Goal: Task Accomplishment & Management: Manage account settings

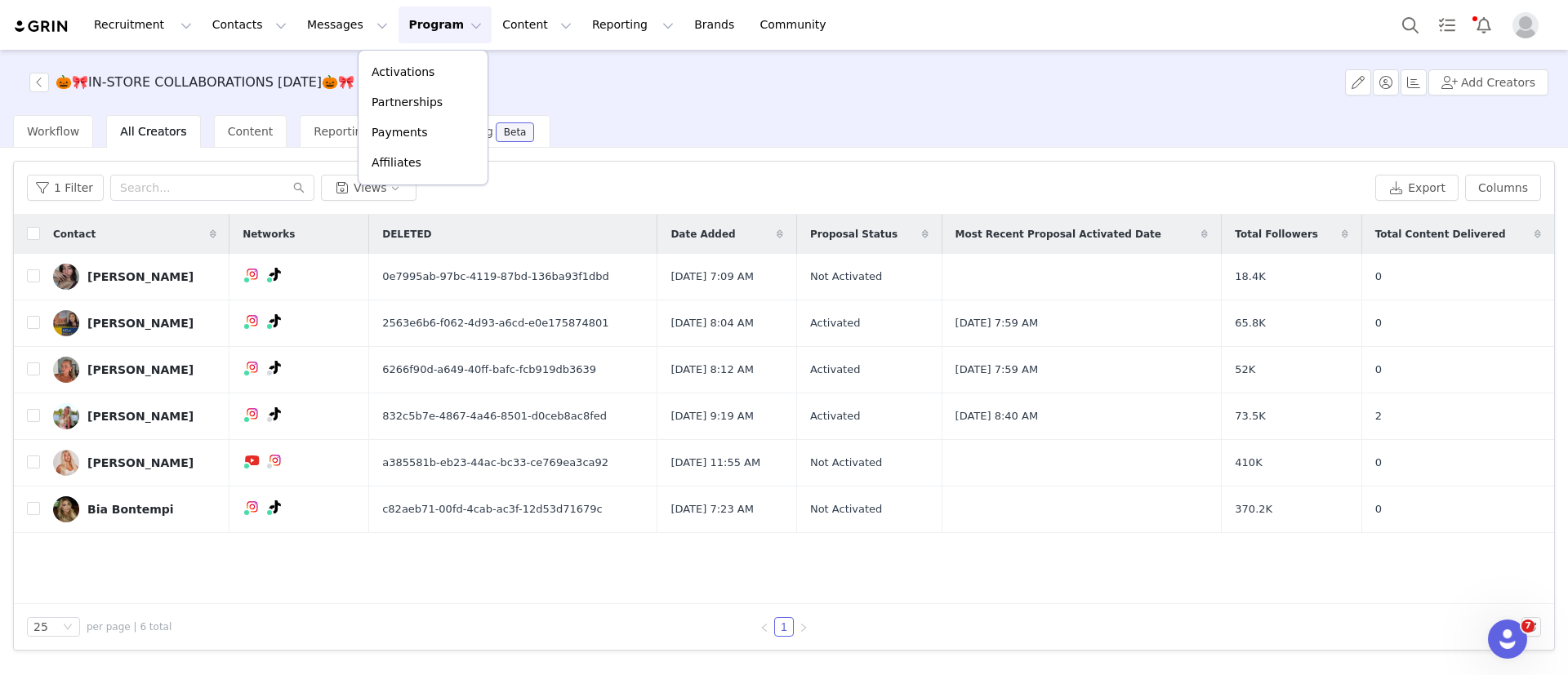
click at [412, 69] on p "Activations" at bounding box center [403, 72] width 63 height 17
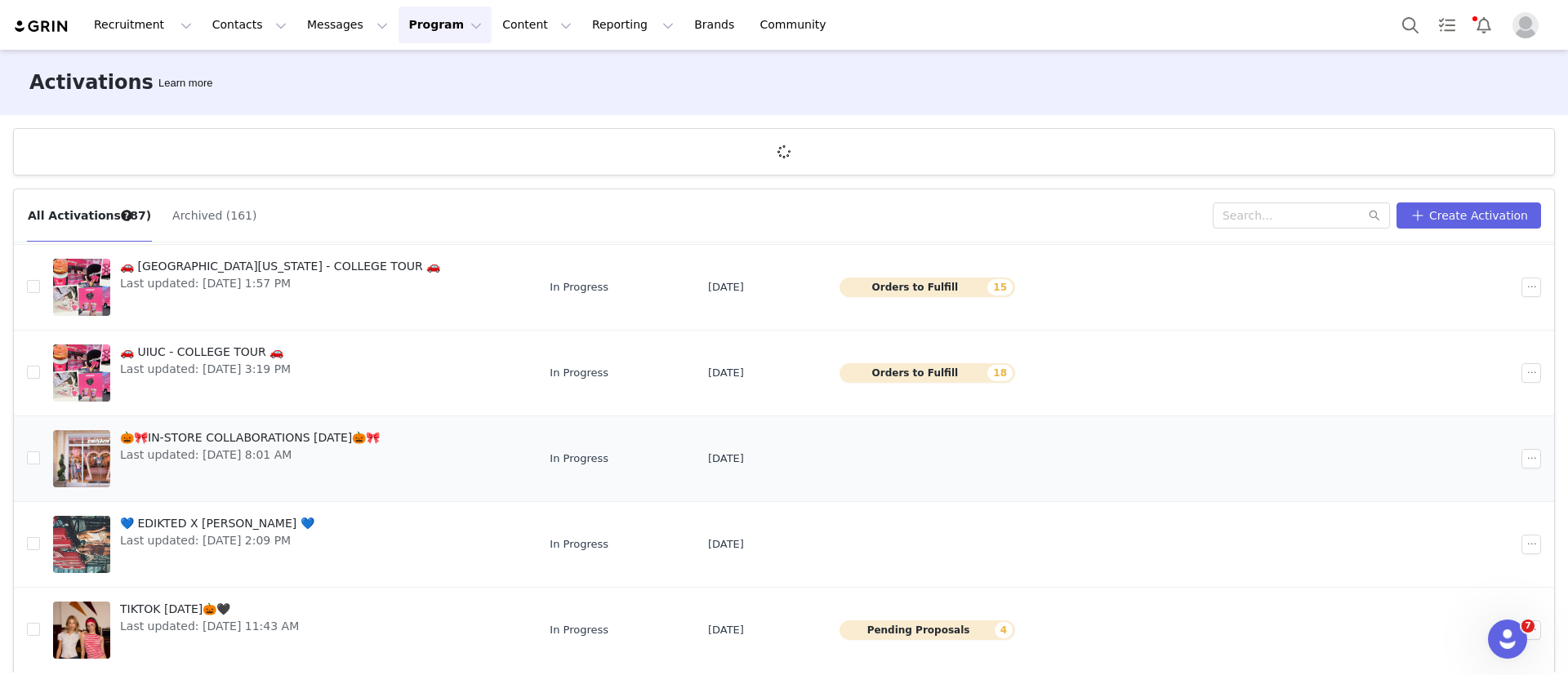
scroll to position [61, 0]
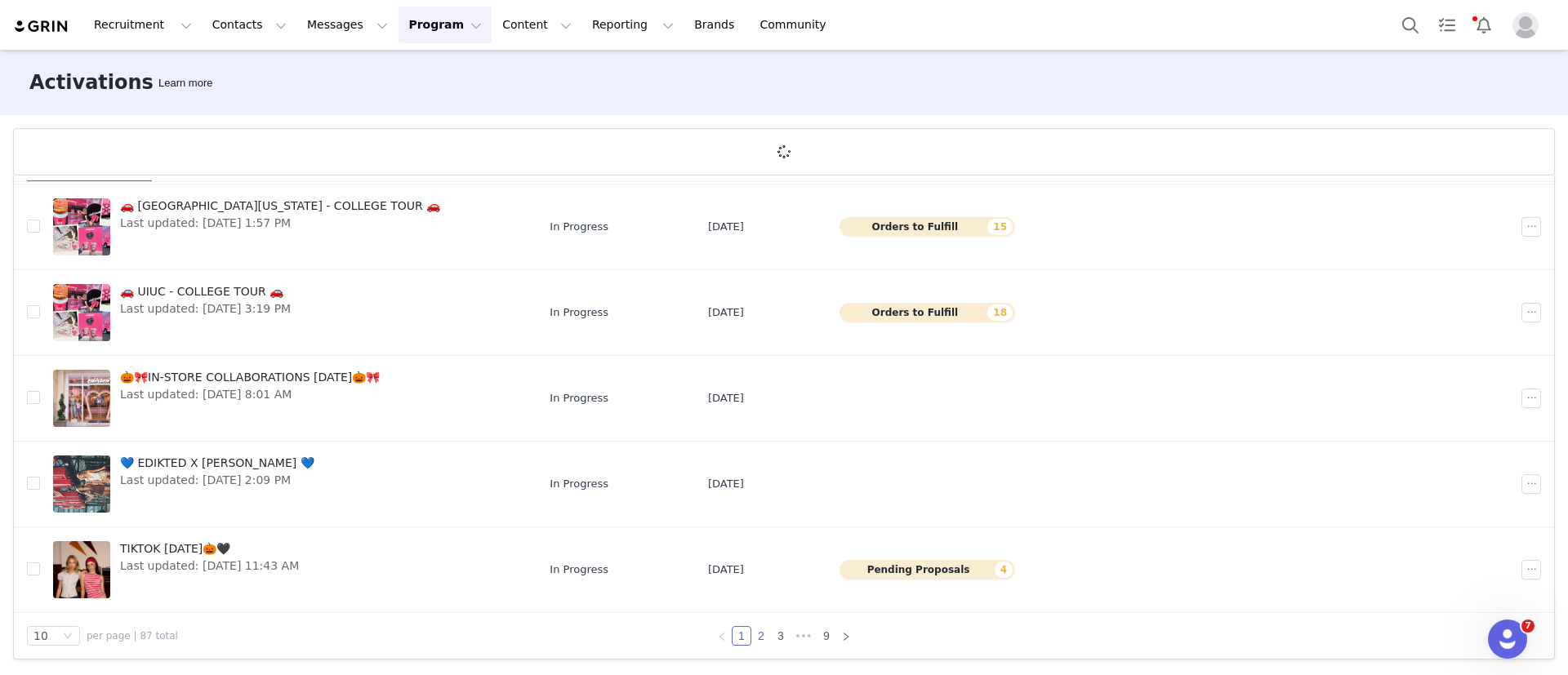
click at [756, 632] on link "2" at bounding box center [761, 636] width 18 height 18
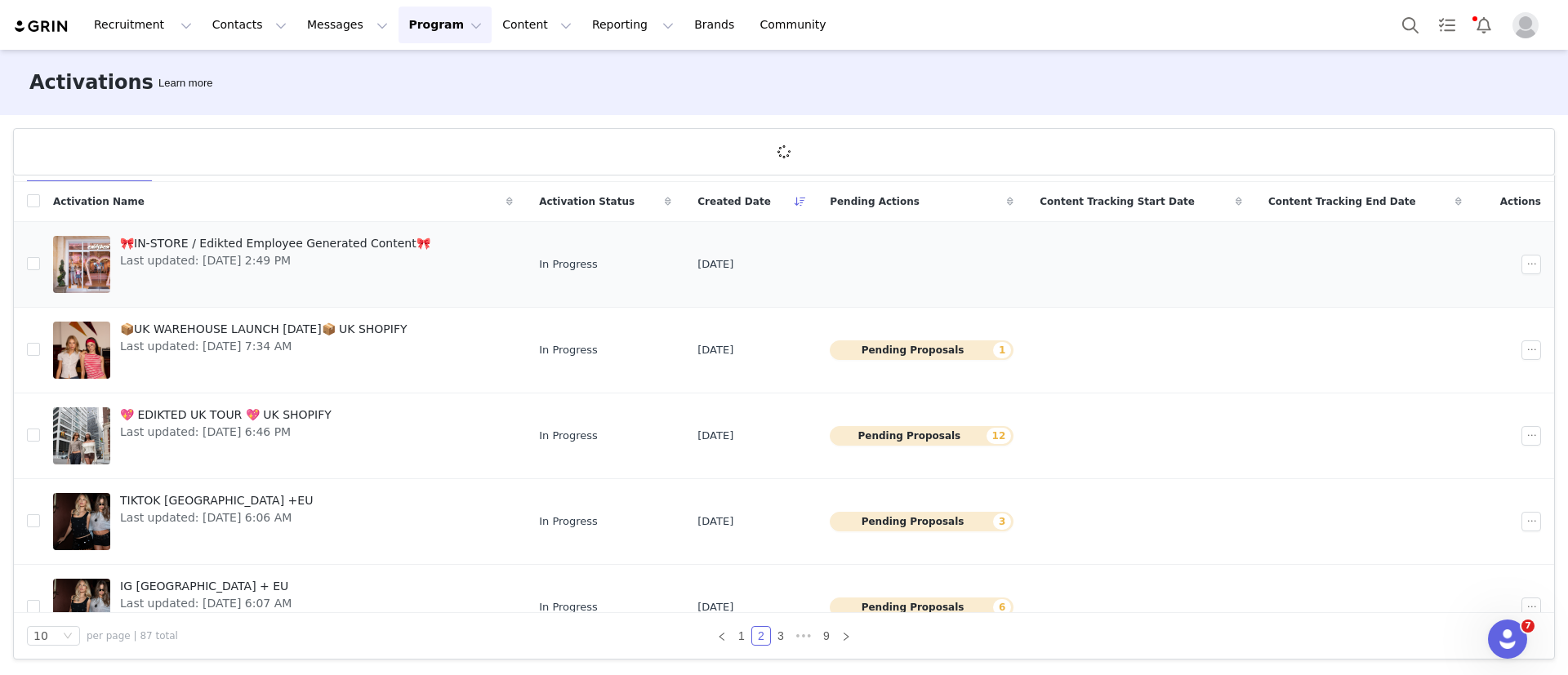
click at [283, 229] on td "🎀IN-STORE / Edikted Employee Generated Content🎀 Last updated: [DATE] 2:49 PM" at bounding box center [283, 264] width 486 height 86
click at [283, 243] on span "🎀IN-STORE / Edikted Employee Generated Content🎀" at bounding box center [276, 243] width 310 height 17
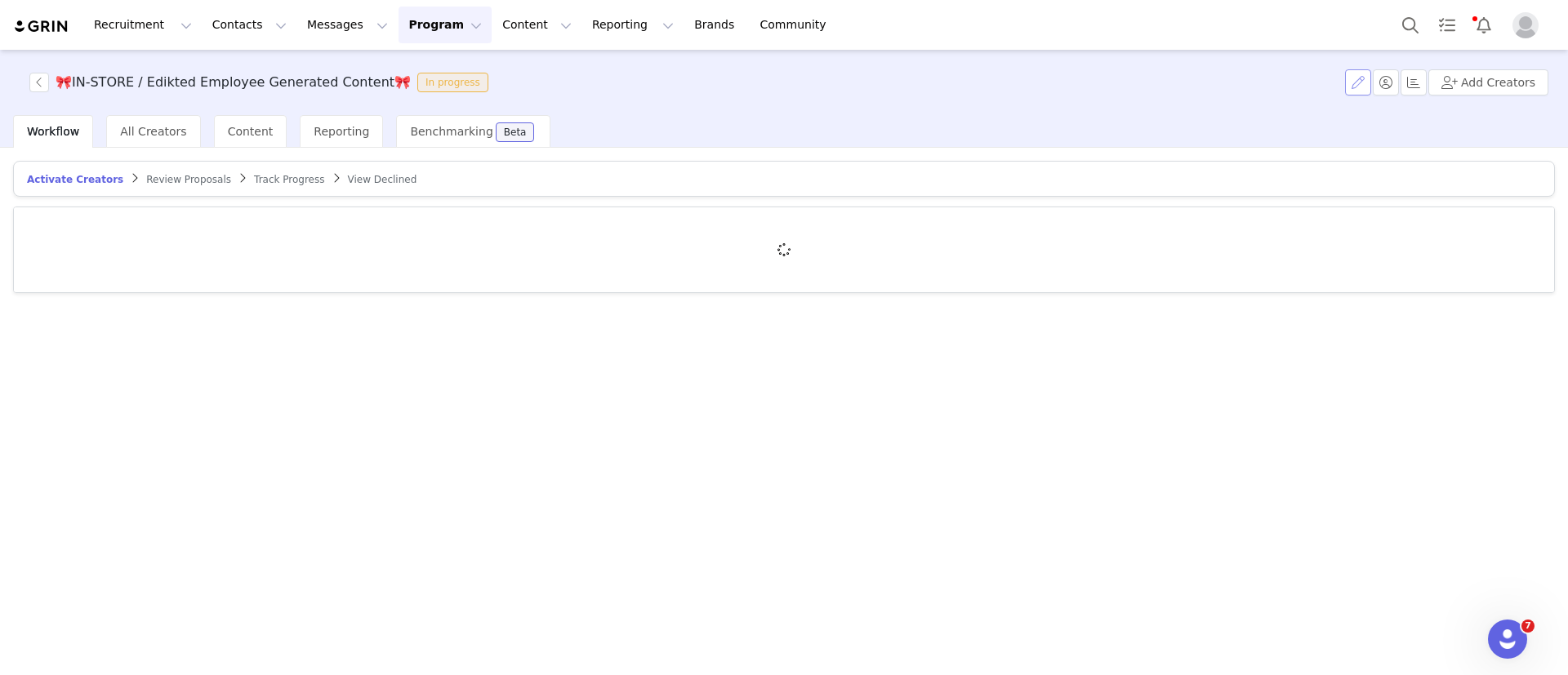
click at [1367, 87] on button "button" at bounding box center [1358, 82] width 26 height 26
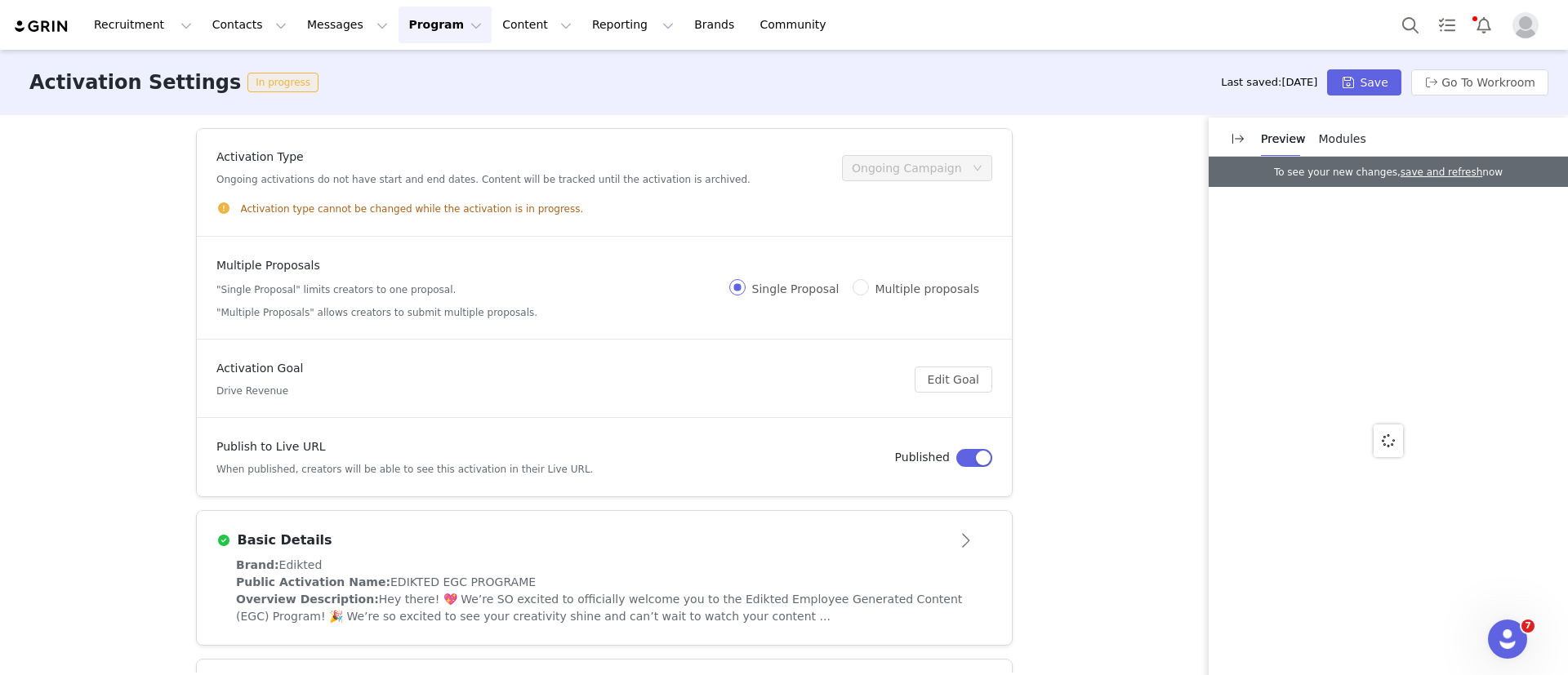
click at [543, 528] on div "Basic Details" at bounding box center [604, 541] width 776 height 26
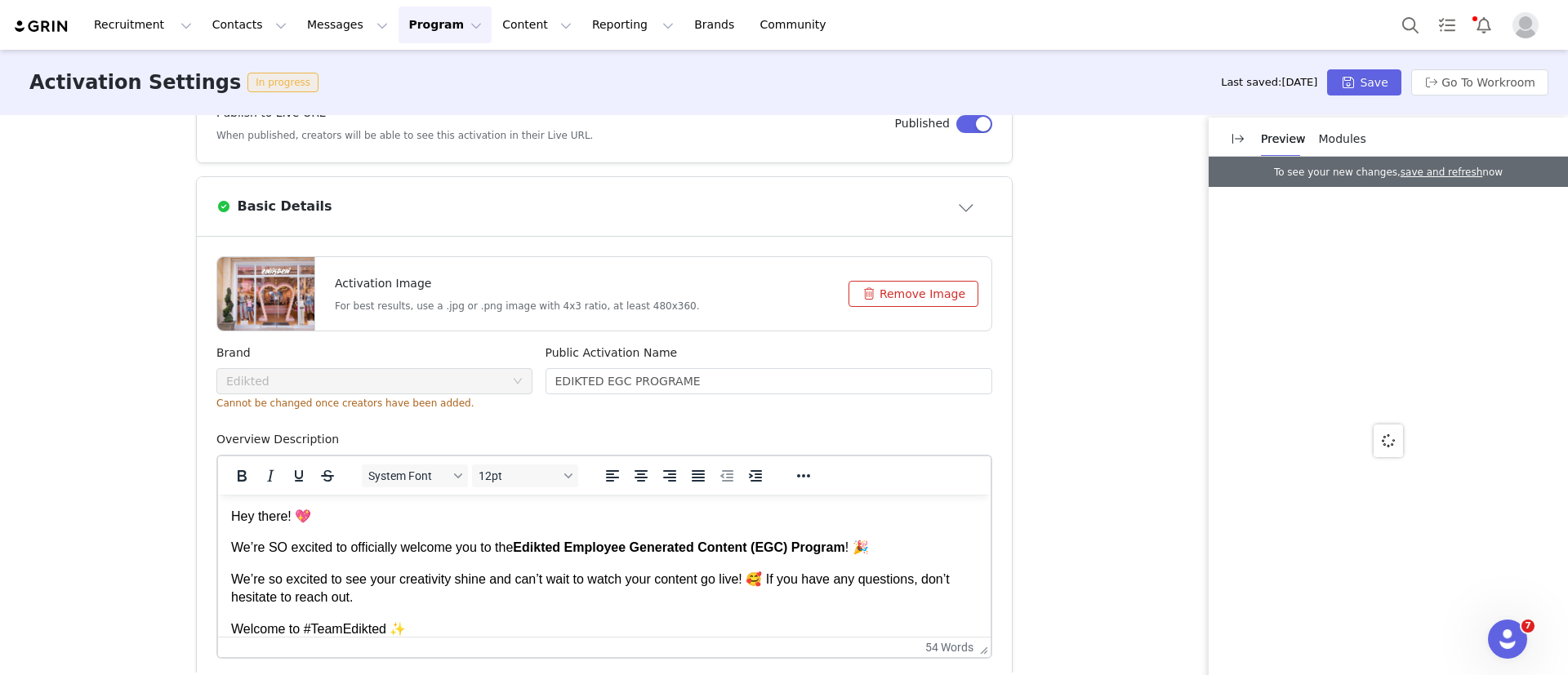
scroll to position [367, 0]
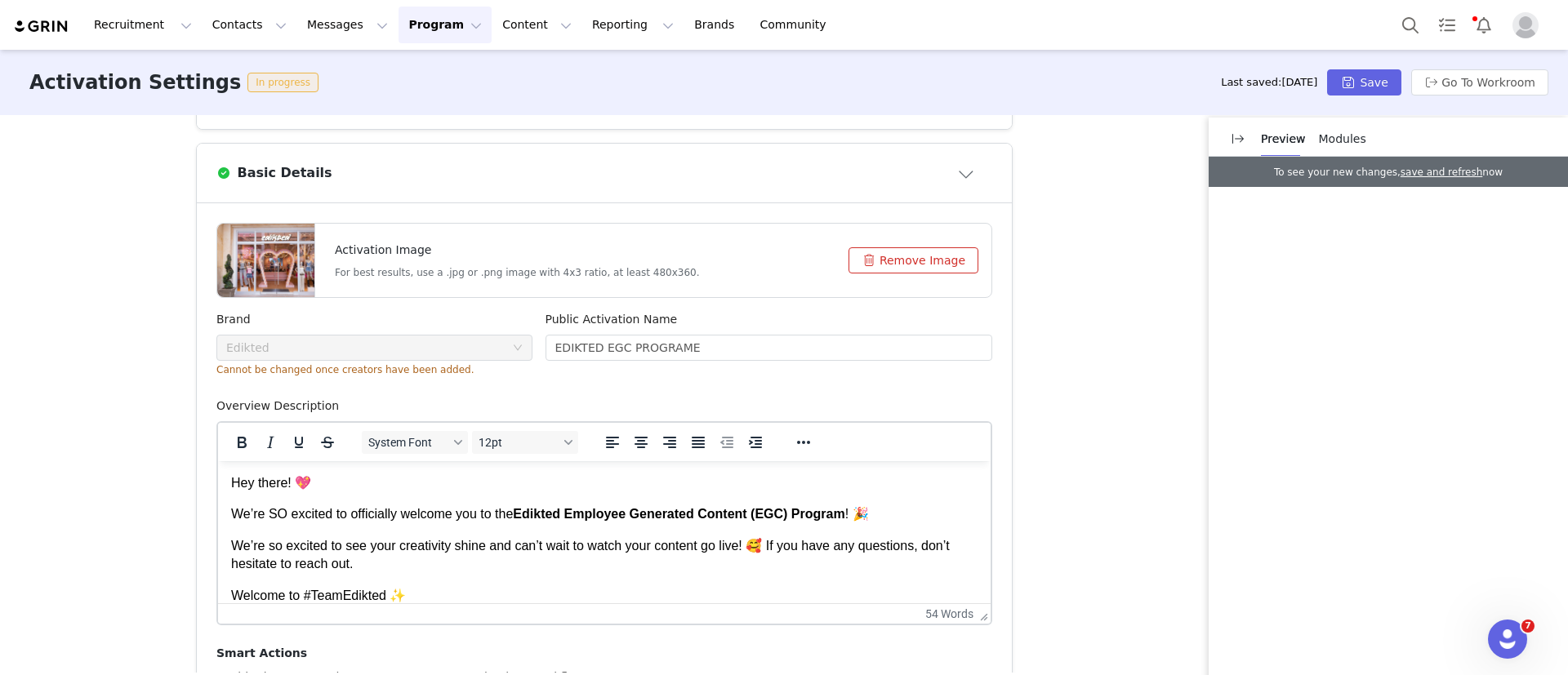
click at [361, 513] on p "We’re SO excited to officially welcome you to the Edikted Employee Generated Co…" at bounding box center [604, 514] width 746 height 18
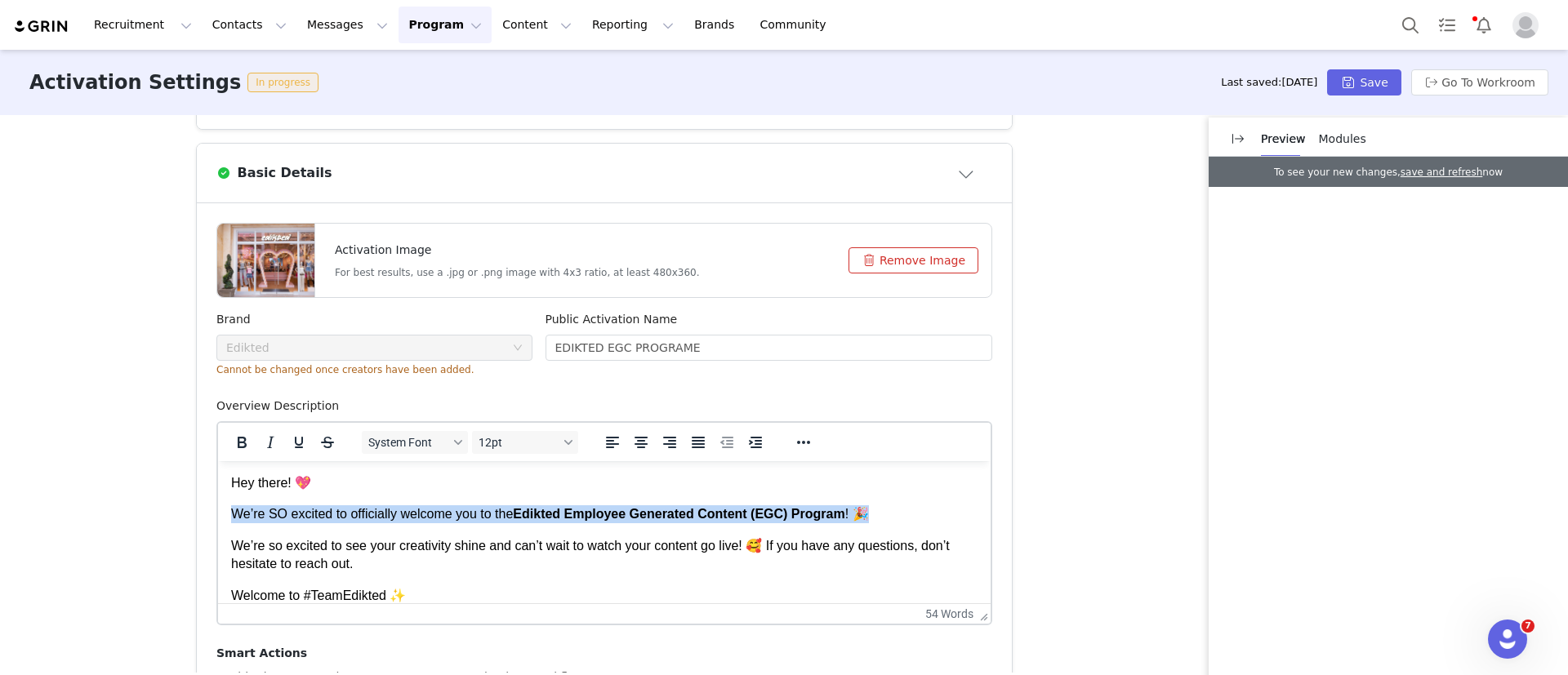
click at [361, 513] on p "We’re SO excited to officially welcome you to the Edikted Employee Generated Co…" at bounding box center [604, 514] width 746 height 18
copy p "We’re SO excited to officially welcome you to the Edikted Employee Generated Co…"
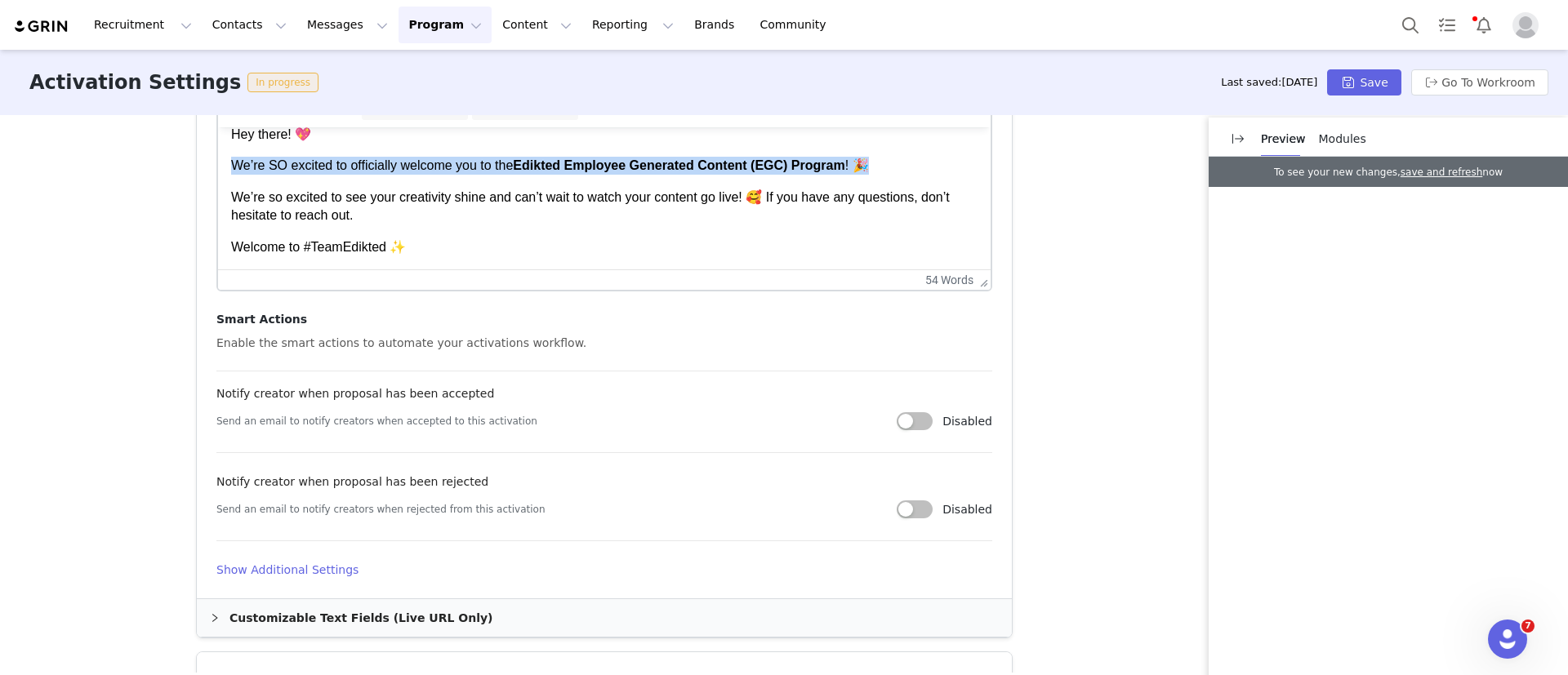
scroll to position [735, 0]
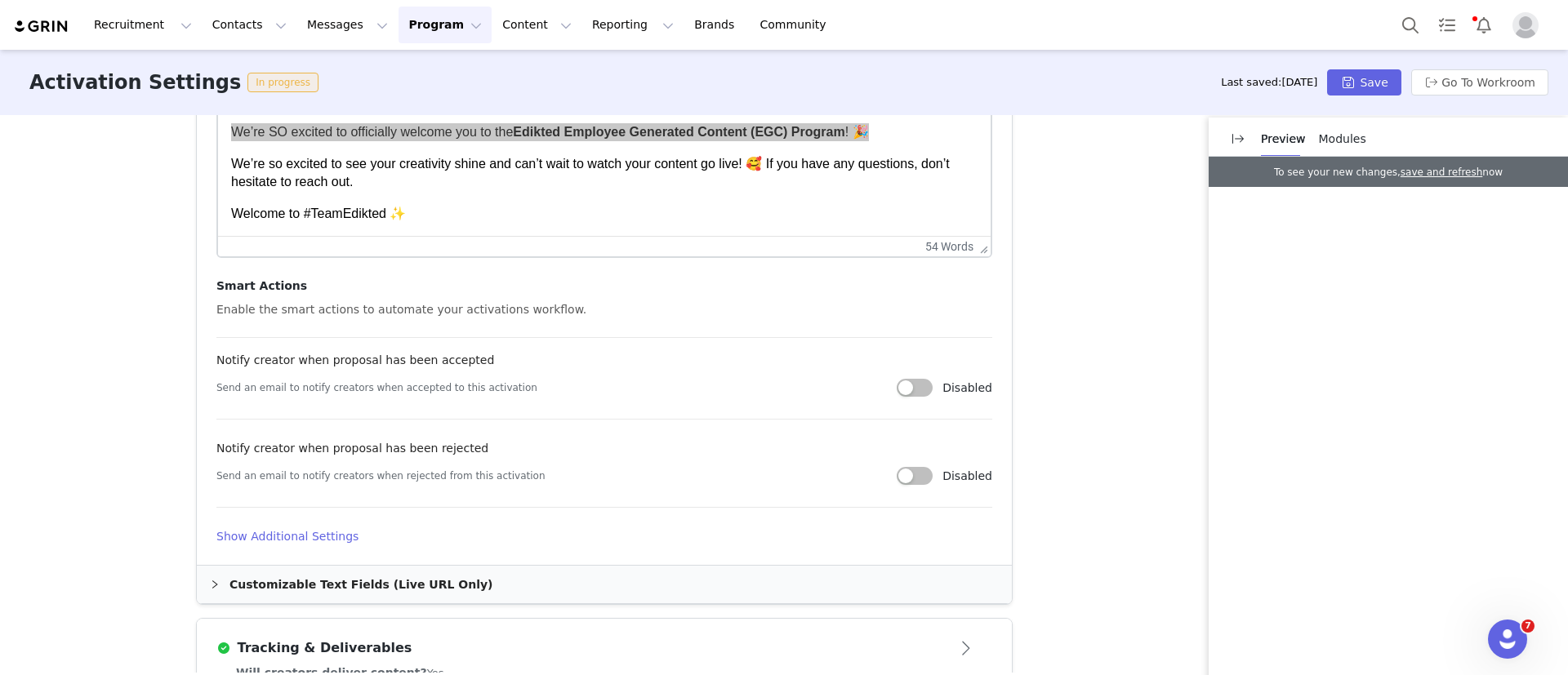
click at [284, 531] on h4 "Show Additional Settings" at bounding box center [604, 537] width 776 height 17
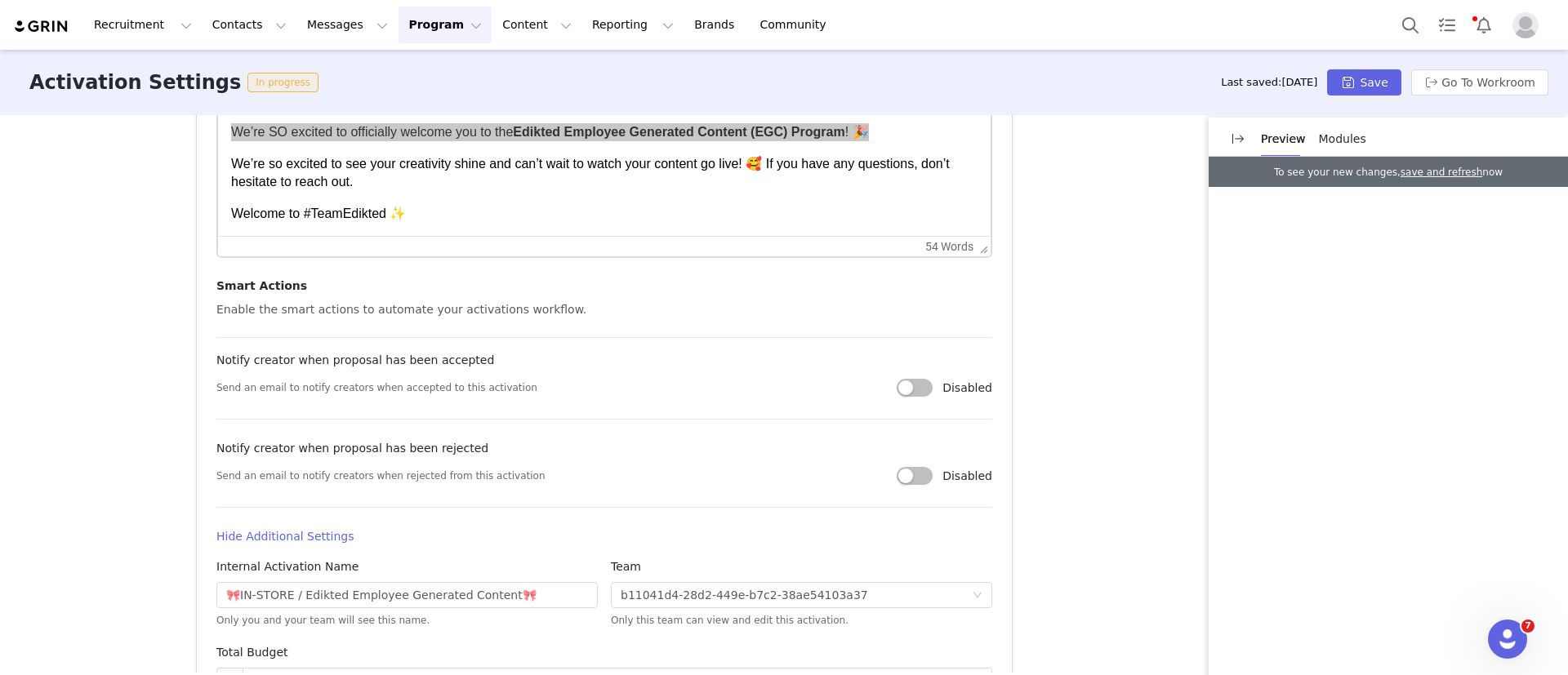
scroll to position [1102, 0]
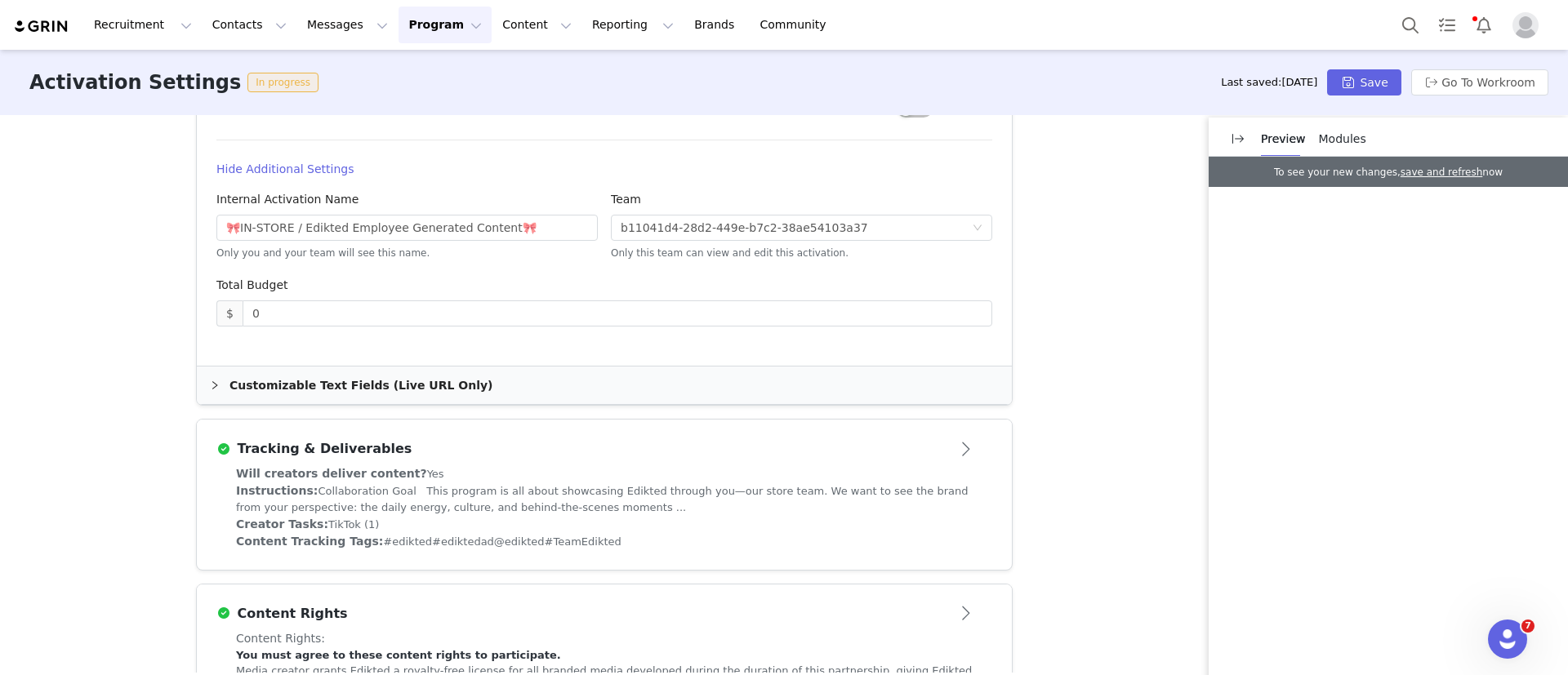
click at [376, 377] on div "Customizable Text Fields (Live URL Only)" at bounding box center [604, 385] width 815 height 37
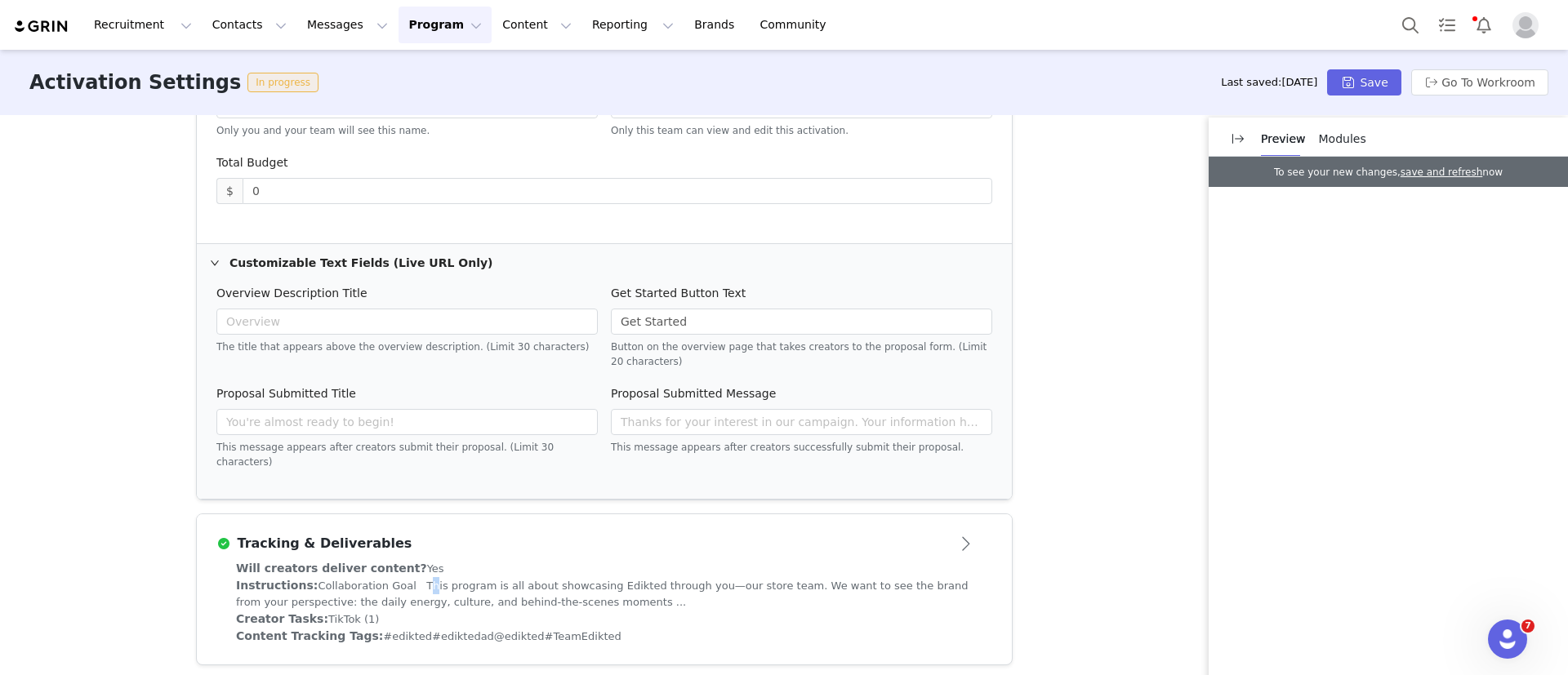
click at [389, 577] on div "Instructions: Collaboration Goal This program is all about showcasing Edikted t…" at bounding box center [604, 594] width 737 height 34
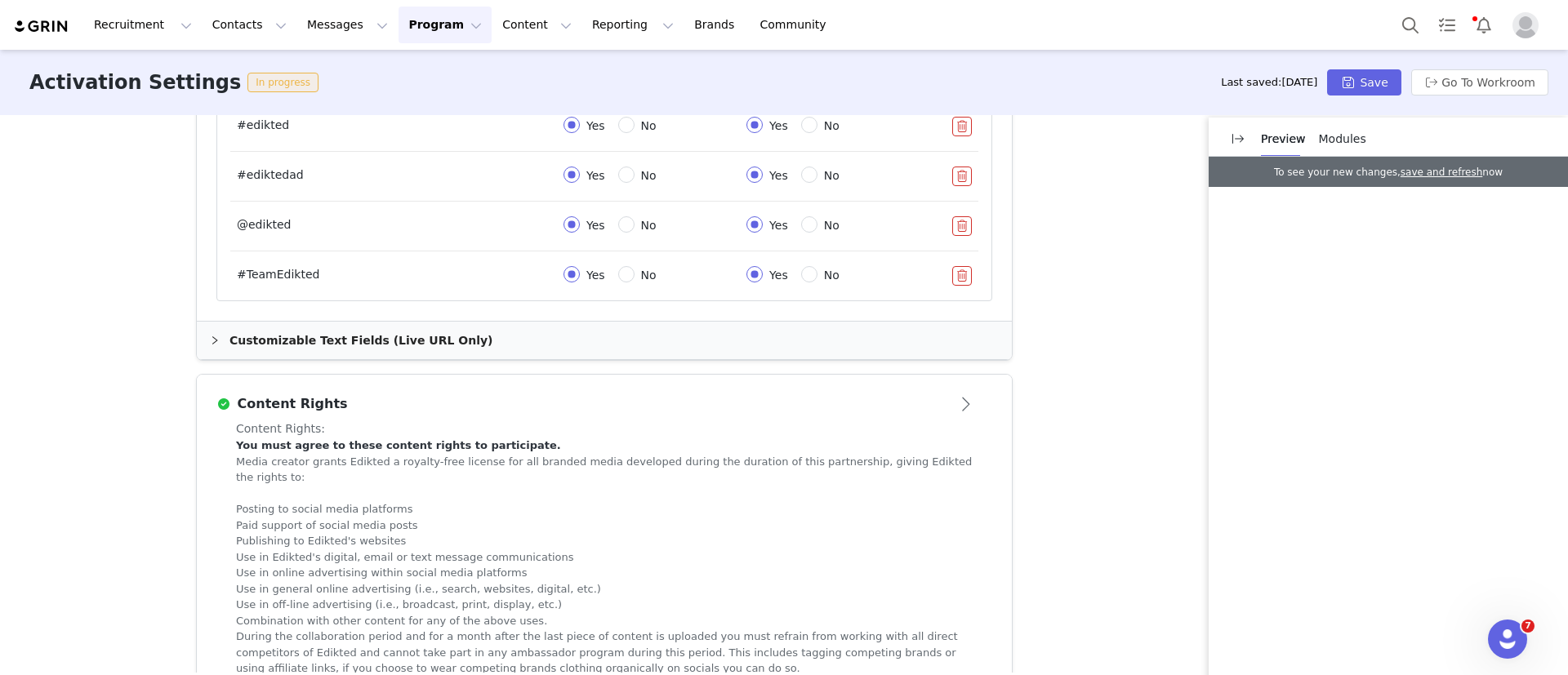
scroll to position [1114, 0]
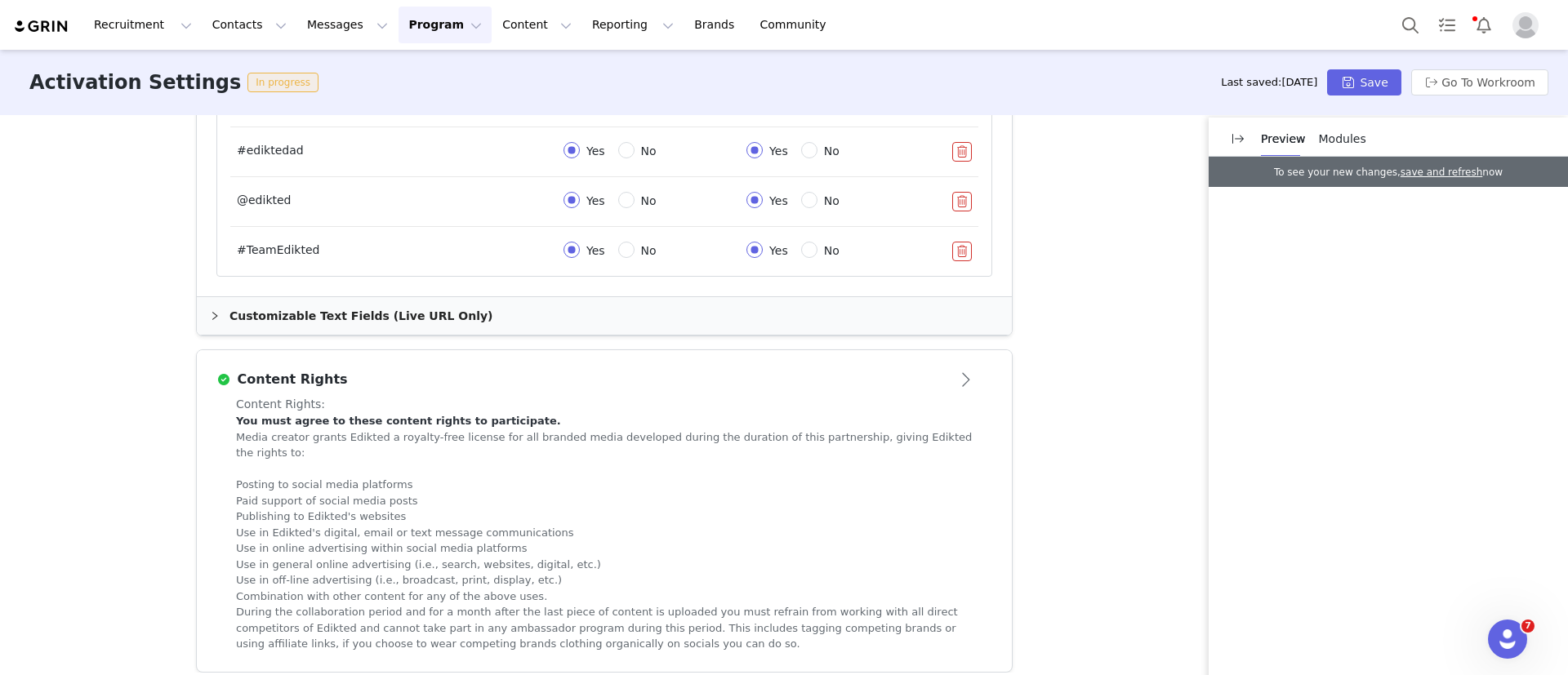
click at [385, 302] on div "Customizable Text Fields (Live URL Only)" at bounding box center [604, 315] width 815 height 37
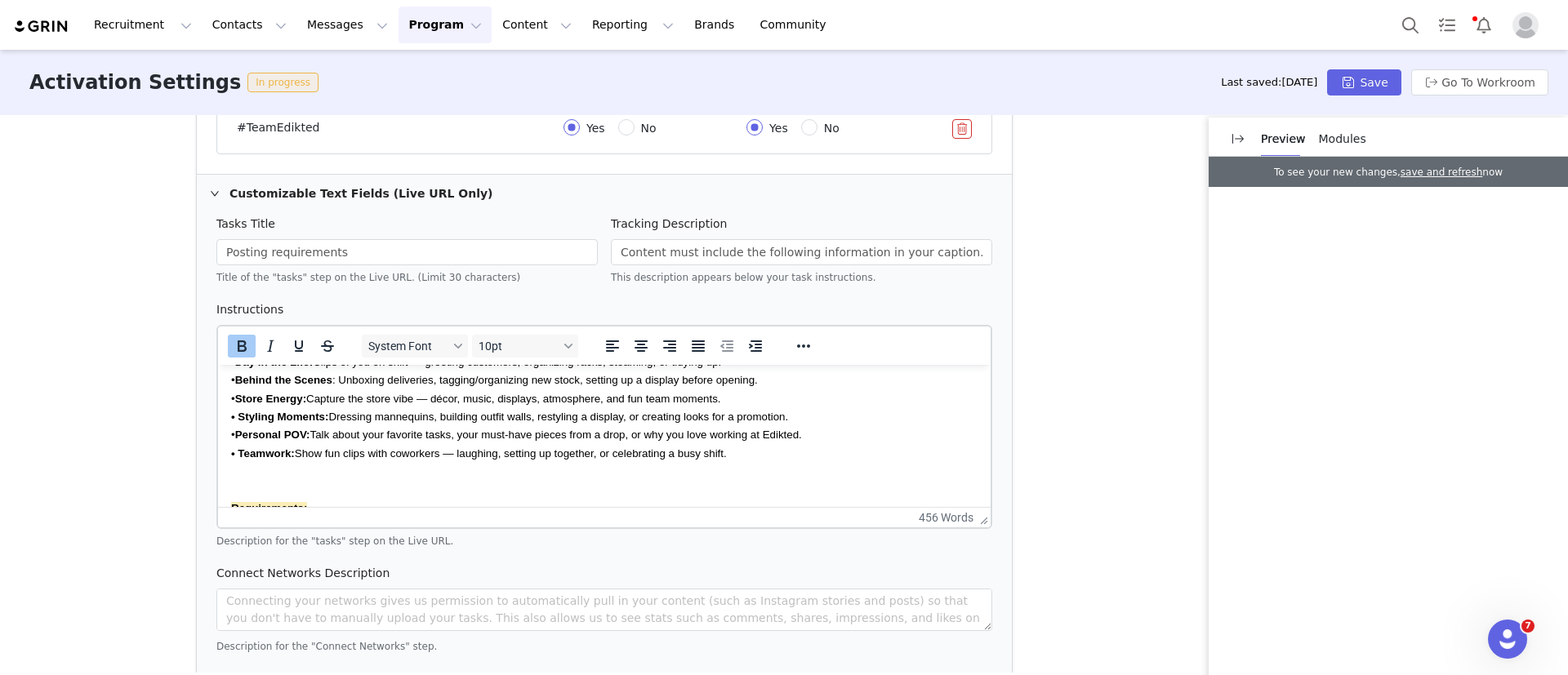
scroll to position [490, 0]
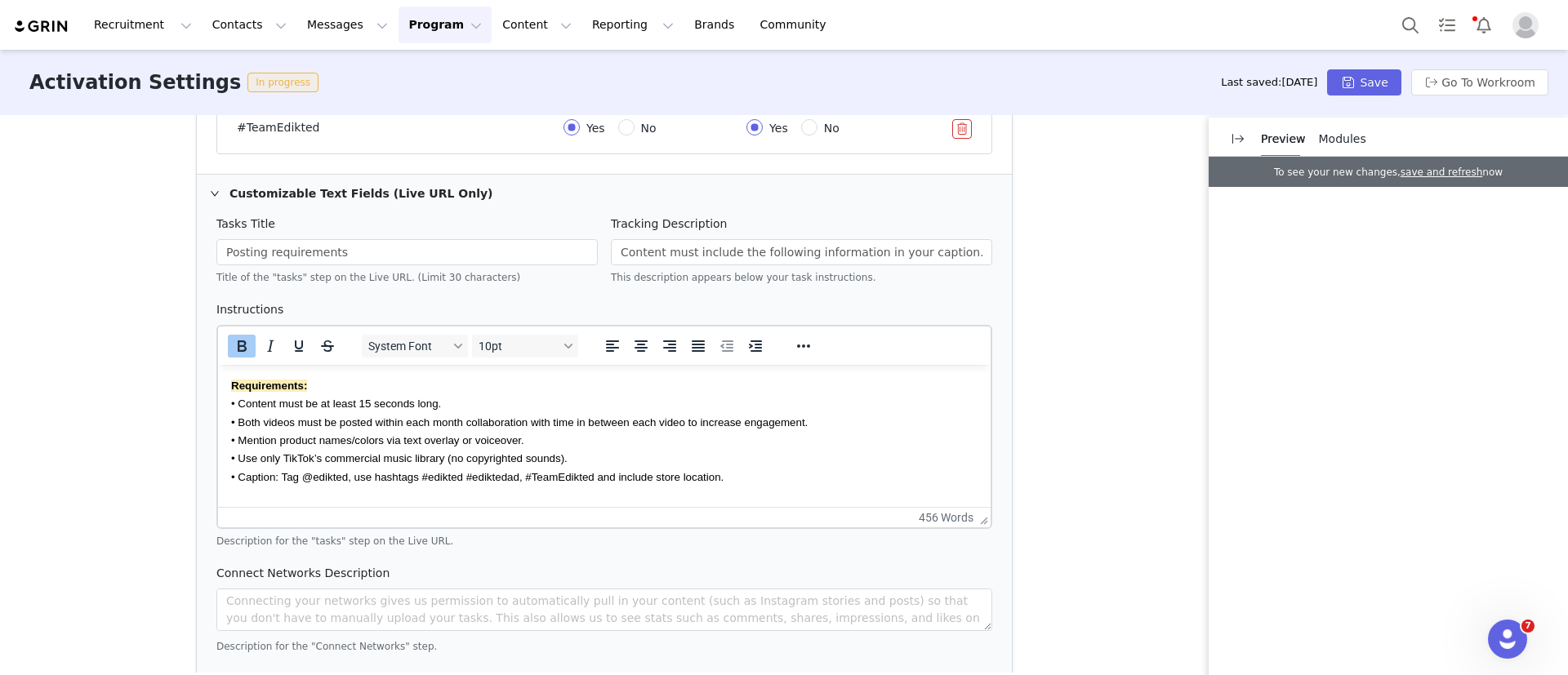
click at [295, 407] on span "• Content must be at least 15 seconds long." at bounding box center [336, 404] width 210 height 12
drag, startPoint x: 295, startPoint y: 407, endPoint x: 261, endPoint y: 441, distance: 48.1
click at [261, 441] on span "• Mention product names/colors via text overlay or voiceover." at bounding box center [378, 440] width 293 height 12
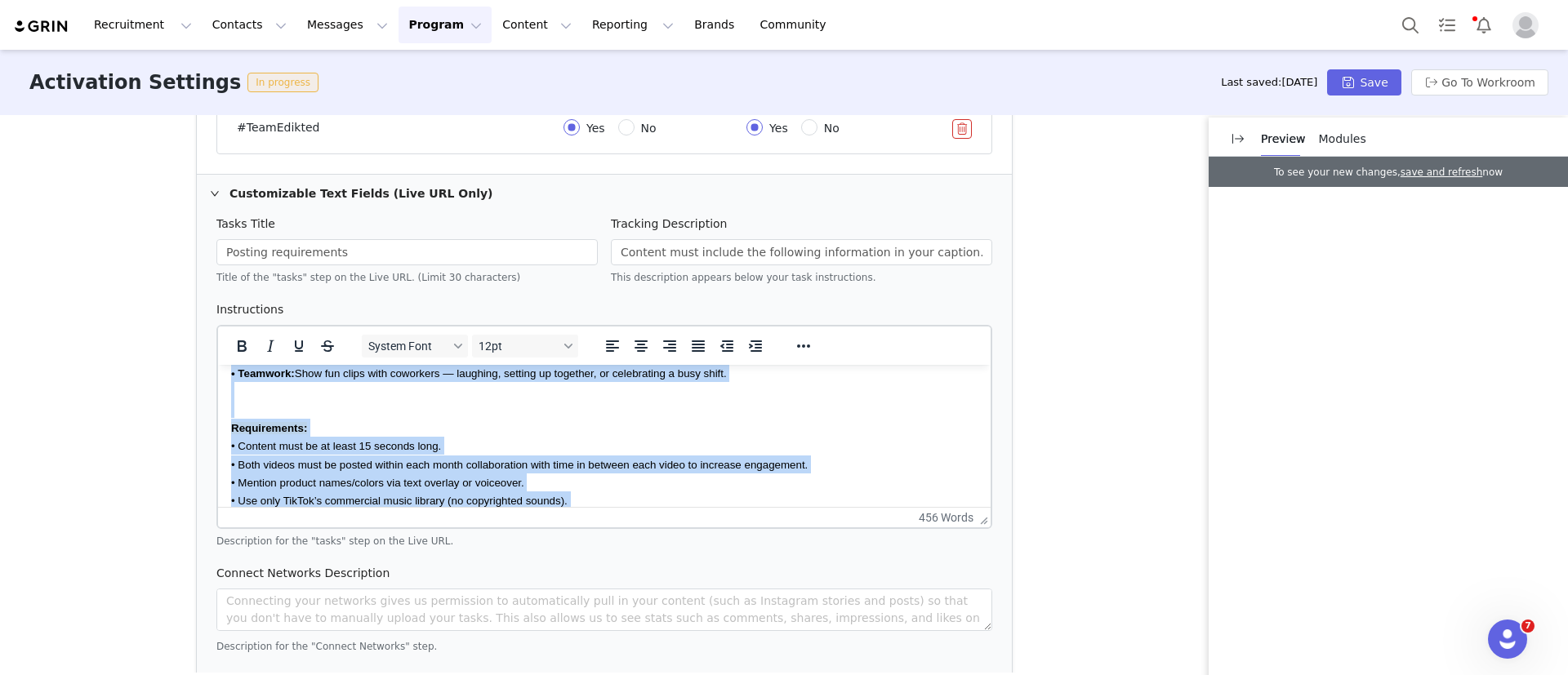
scroll to position [438, 0]
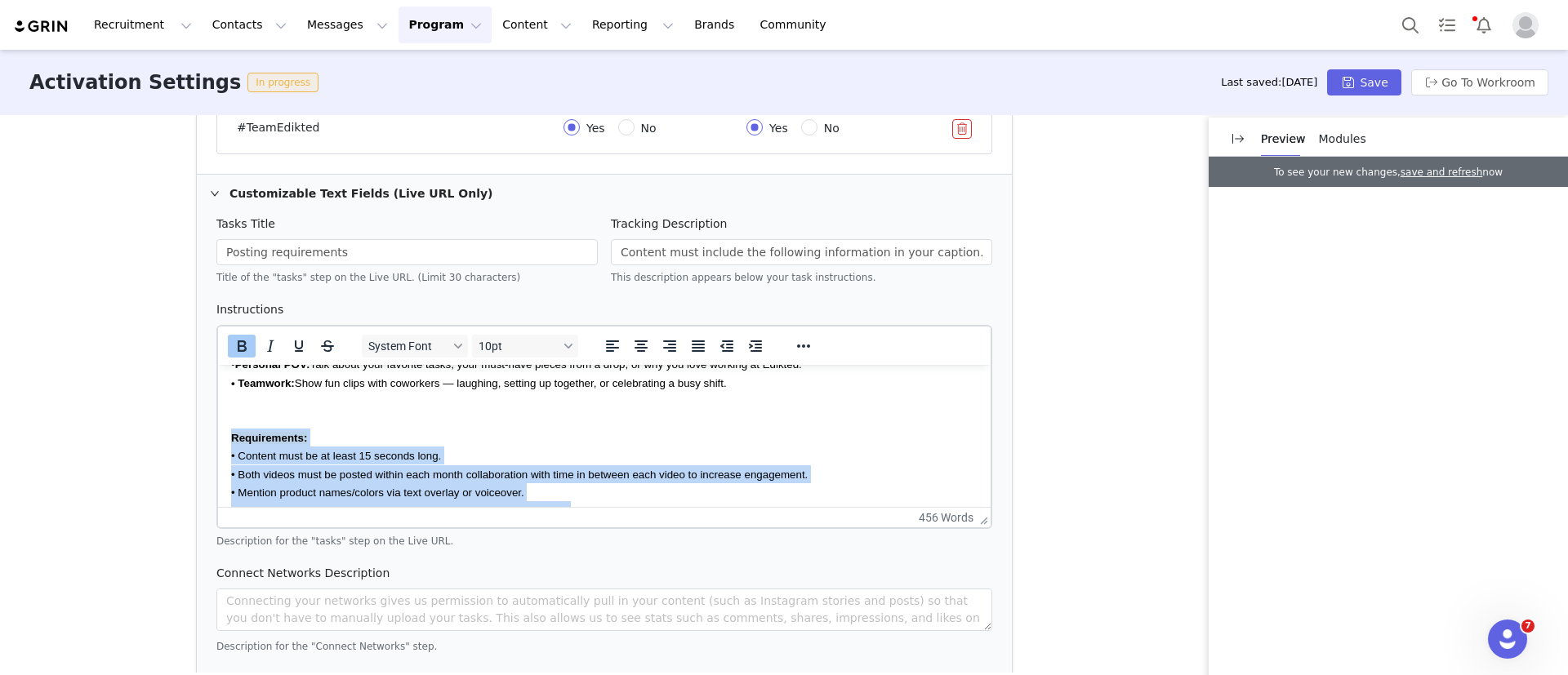
drag, startPoint x: 738, startPoint y: 480, endPoint x: 223, endPoint y: 436, distance: 516.9
click at [223, 436] on html "Collaboration Goal This program is all about showcasing Edikted through you—our…" at bounding box center [604, 637] width 772 height 1420
copy body "Requirements: • Content must be at least 15 seconds long. • Both videos must be…"
click at [322, 430] on div "Requirements:" at bounding box center [604, 438] width 746 height 18
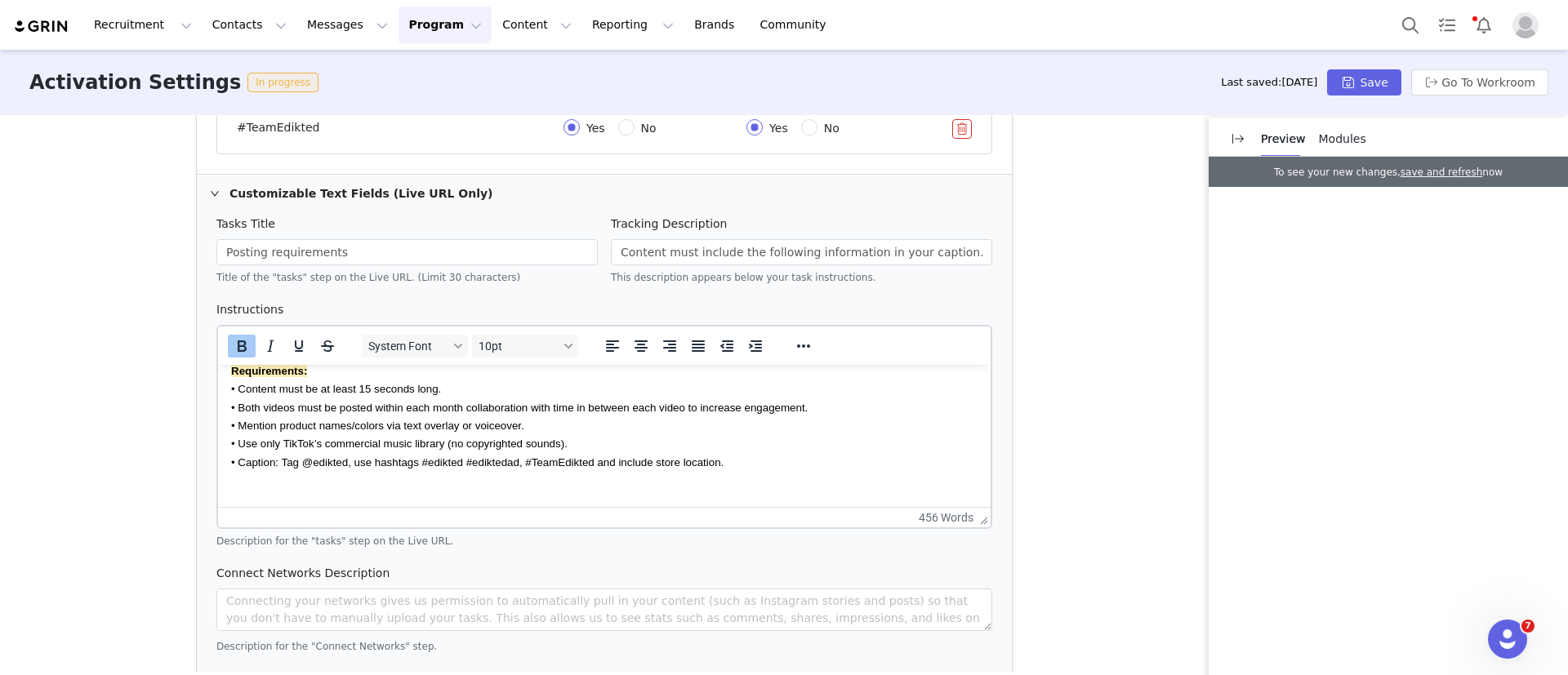
scroll to position [543, 0]
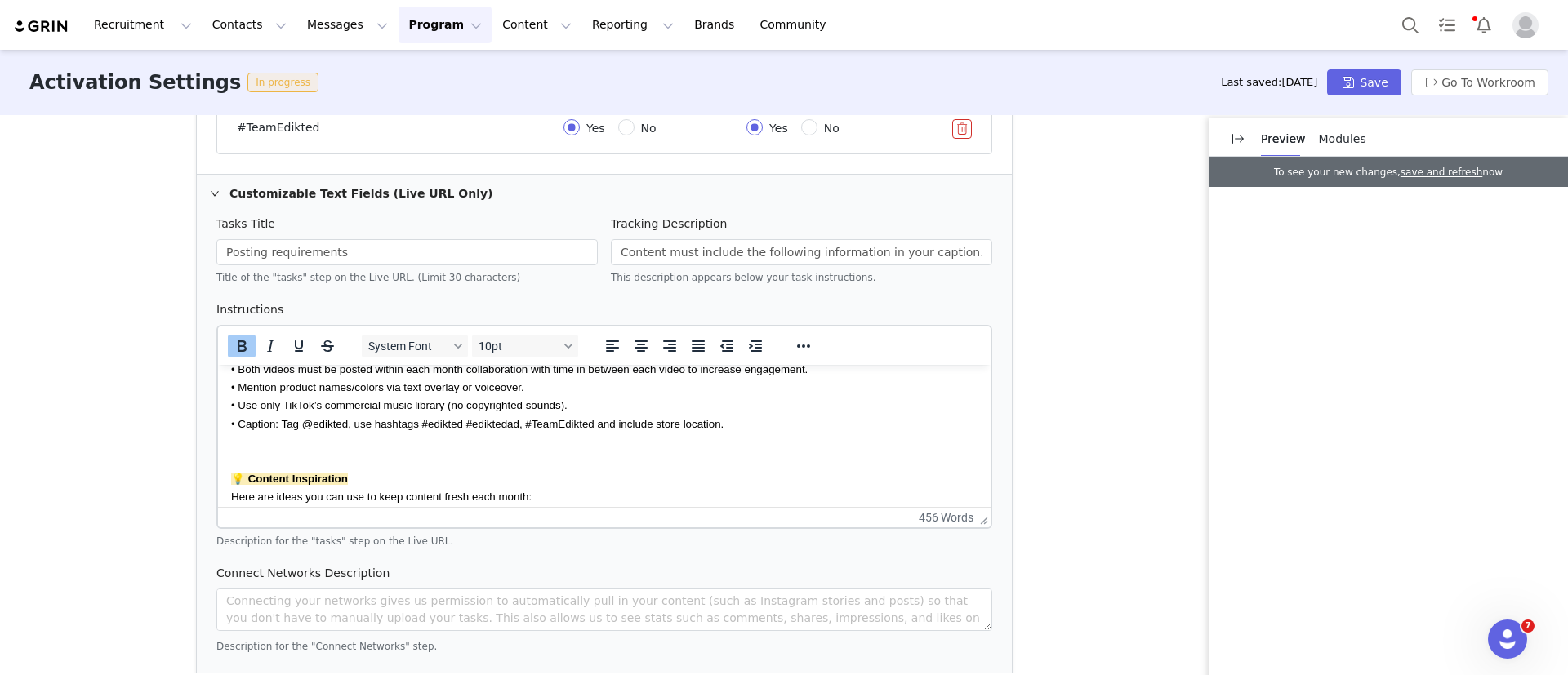
click at [753, 429] on div "• Caption: Tag @edikted, use hashtags #edikted #ediktedad, #TeamEdikted and inc…" at bounding box center [604, 424] width 746 height 18
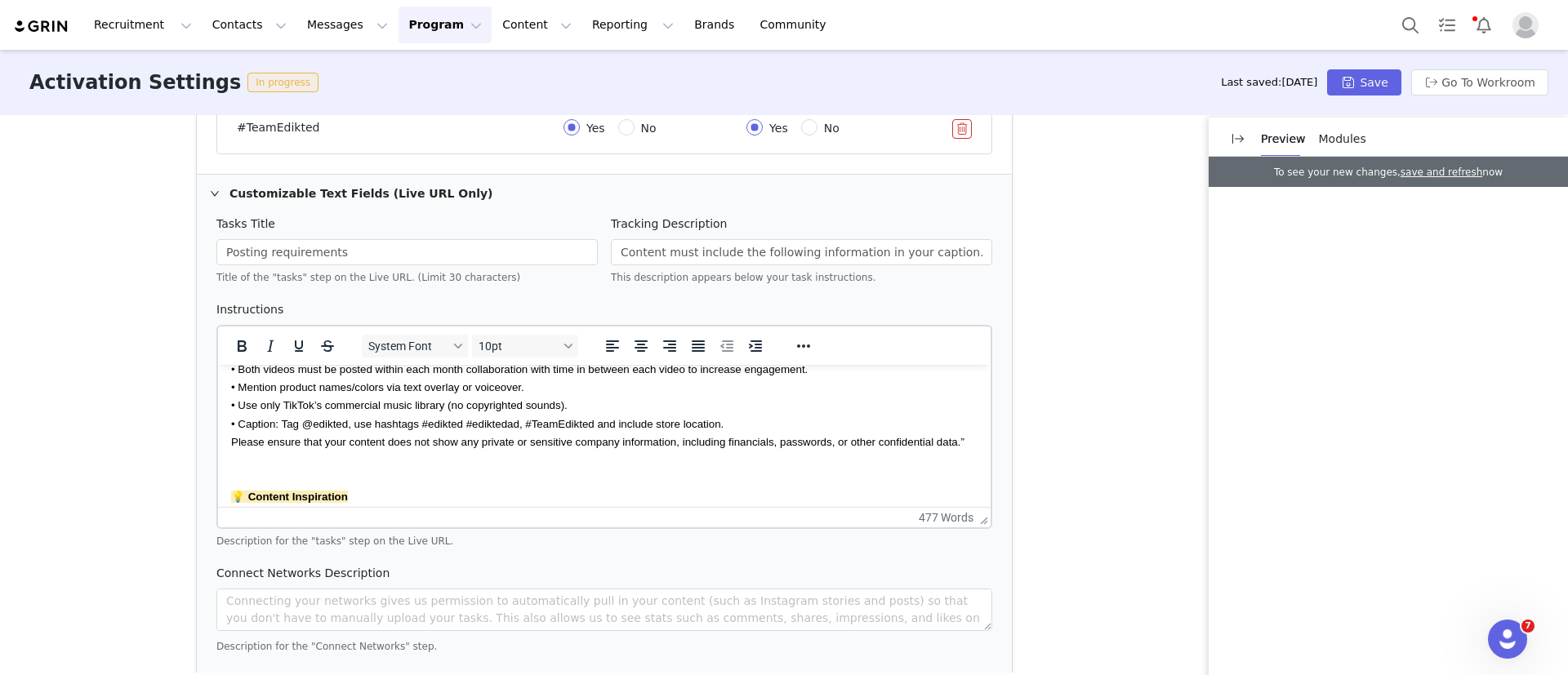
click at [229, 445] on html "Collaboration Goal This program is all about showcasing Edikted through you—our…" at bounding box center [604, 542] width 772 height 1438
click at [794, 346] on icon "Reveal or hide additional toolbar items" at bounding box center [804, 346] width 20 height 20
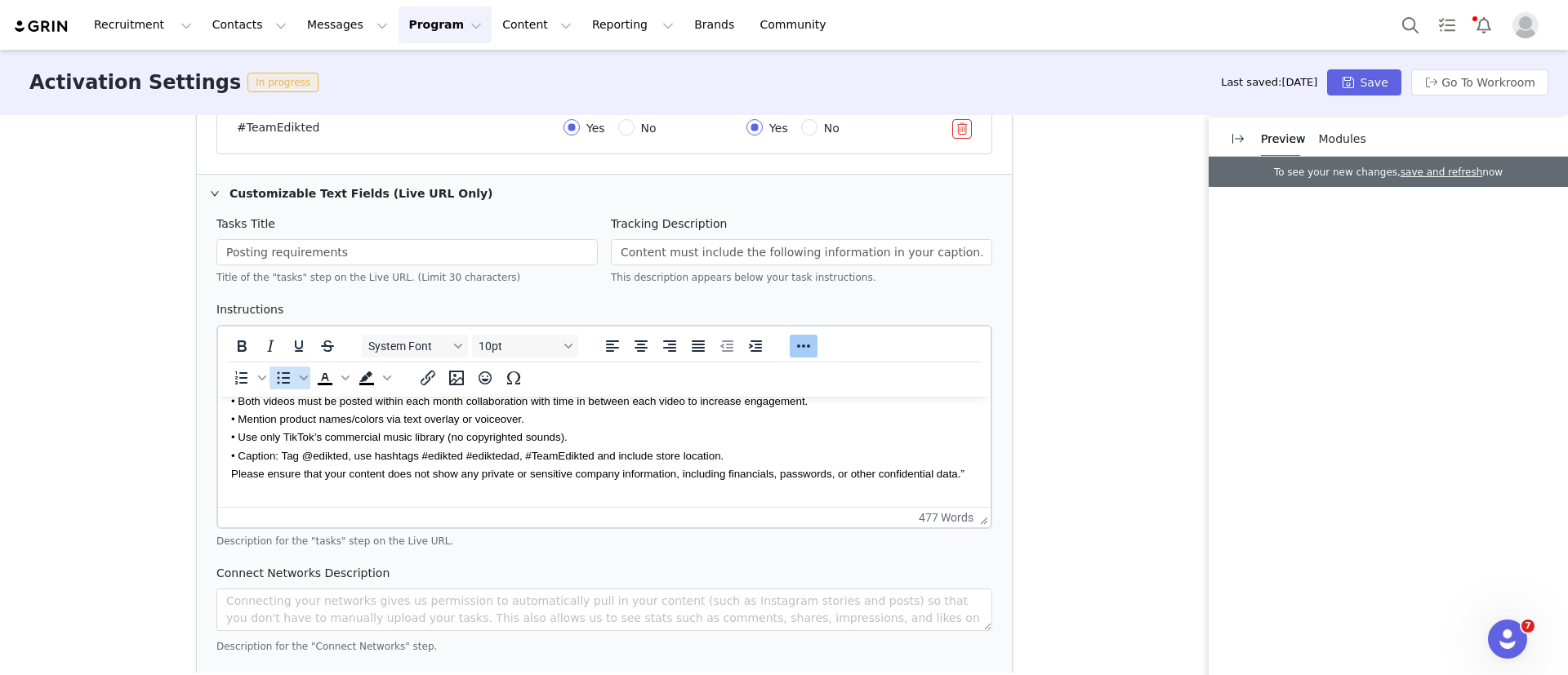
click at [280, 380] on icon "Bullet list" at bounding box center [283, 378] width 20 height 20
click at [237, 453] on span "• Caption: Tag @edikted, use hashtags #edikted #ediktedad, #TeamEdikted and inc…" at bounding box center [478, 456] width 492 height 12
click at [233, 477] on span "Please ensure that your content does not show any private or sensitive company …" at bounding box center [598, 474] width 733 height 12
click at [300, 379] on icon "Bullet list" at bounding box center [303, 378] width 8 height 8
click at [298, 415] on icon at bounding box center [290, 419] width 39 height 39
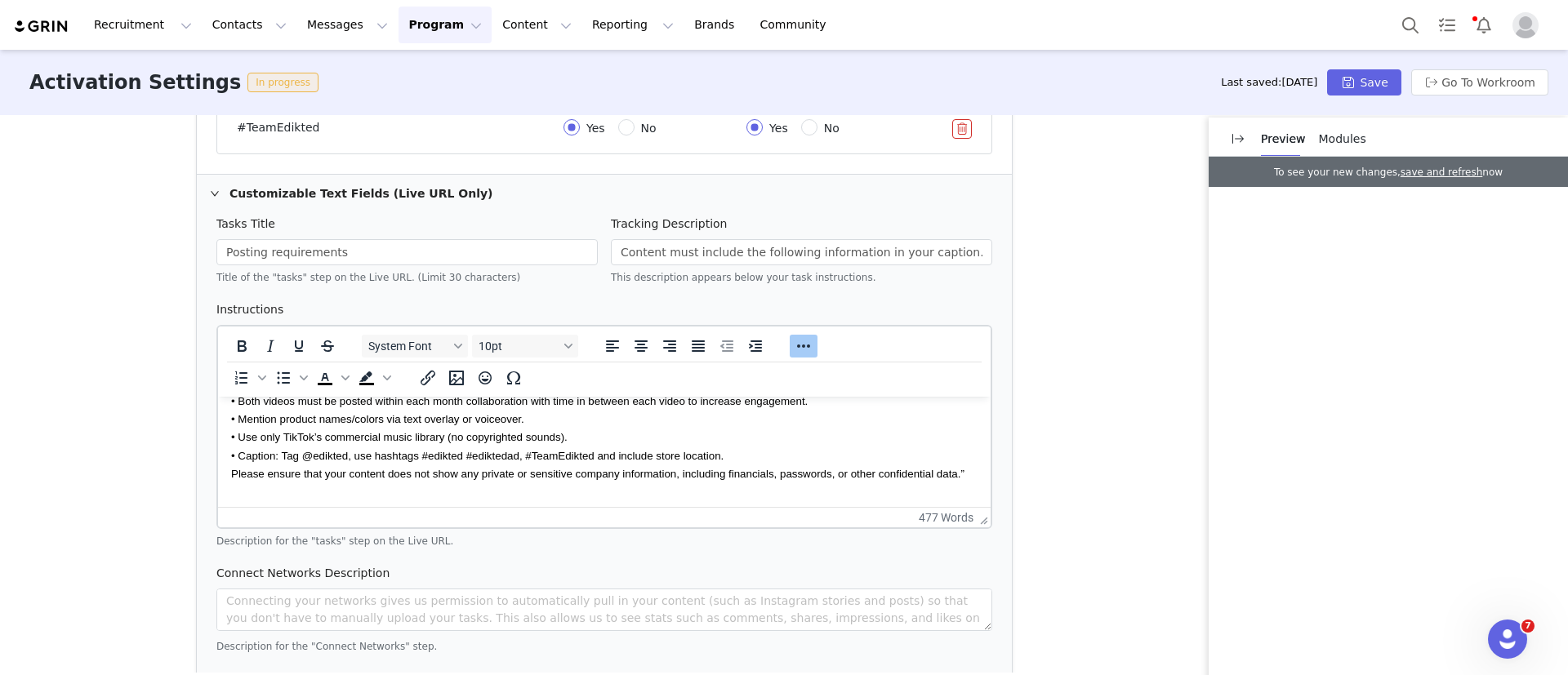
click at [259, 474] on span "Please ensure that your content does not show any private or sensitive company …" at bounding box center [598, 474] width 733 height 12
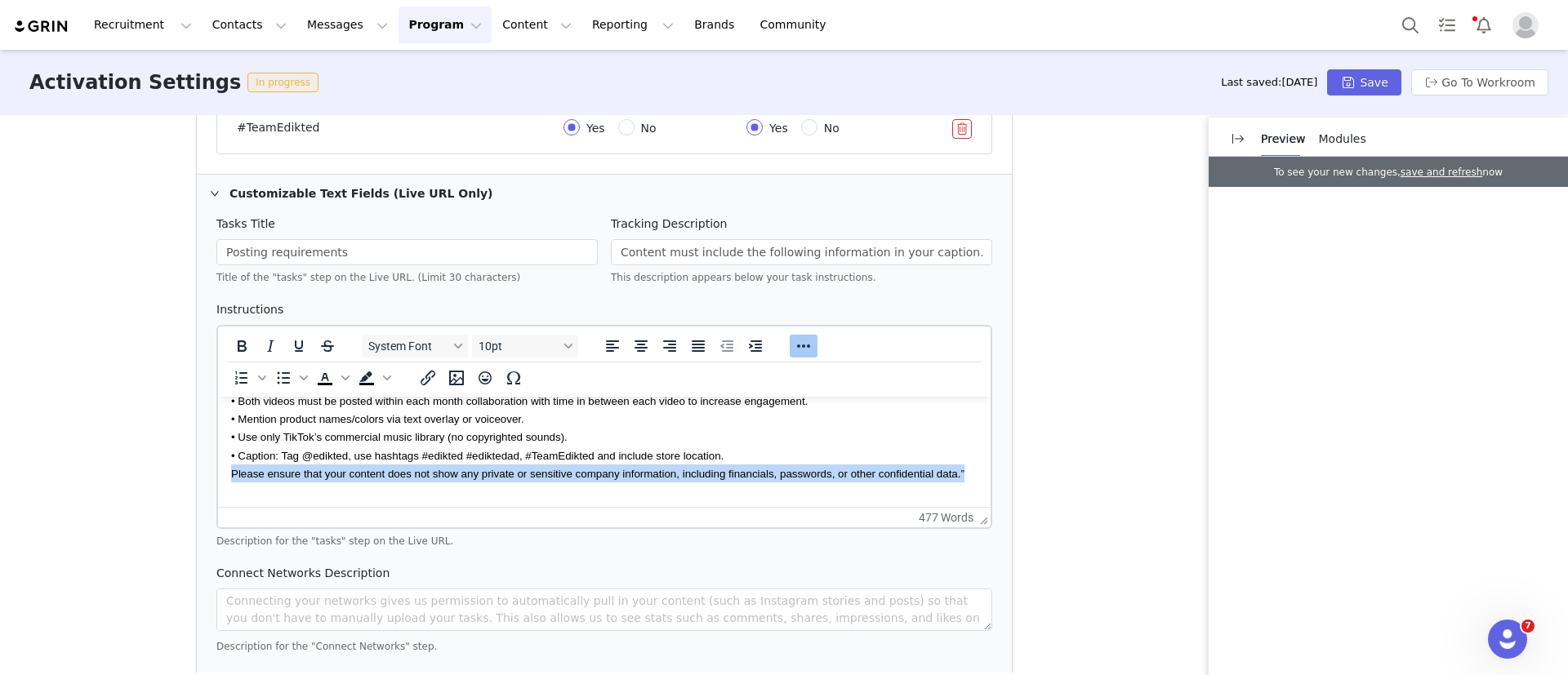
click at [259, 474] on span "Please ensure that your content does not show any private or sensitive company …" at bounding box center [598, 474] width 733 height 12
copy span "Please ensure that your content does not show any private or sensitive company …"
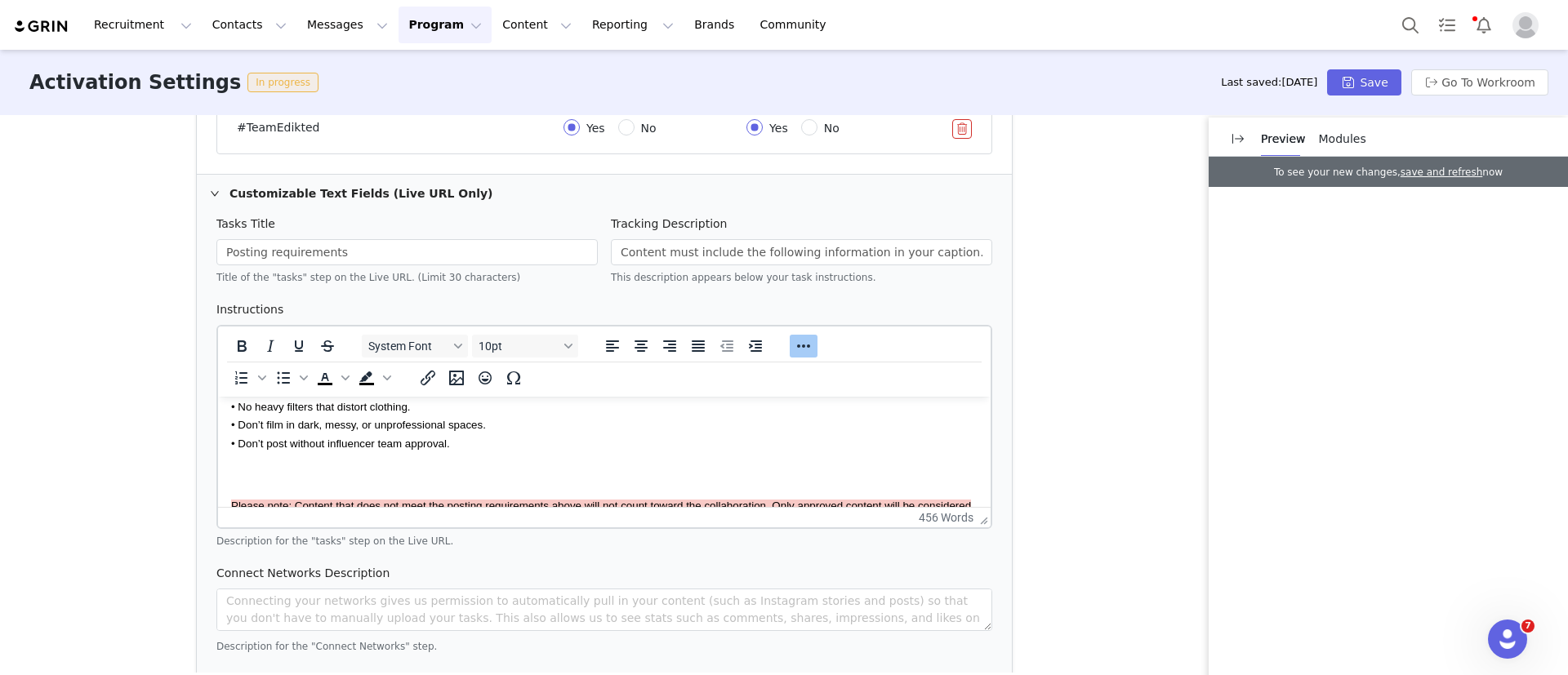
scroll to position [1281, 0]
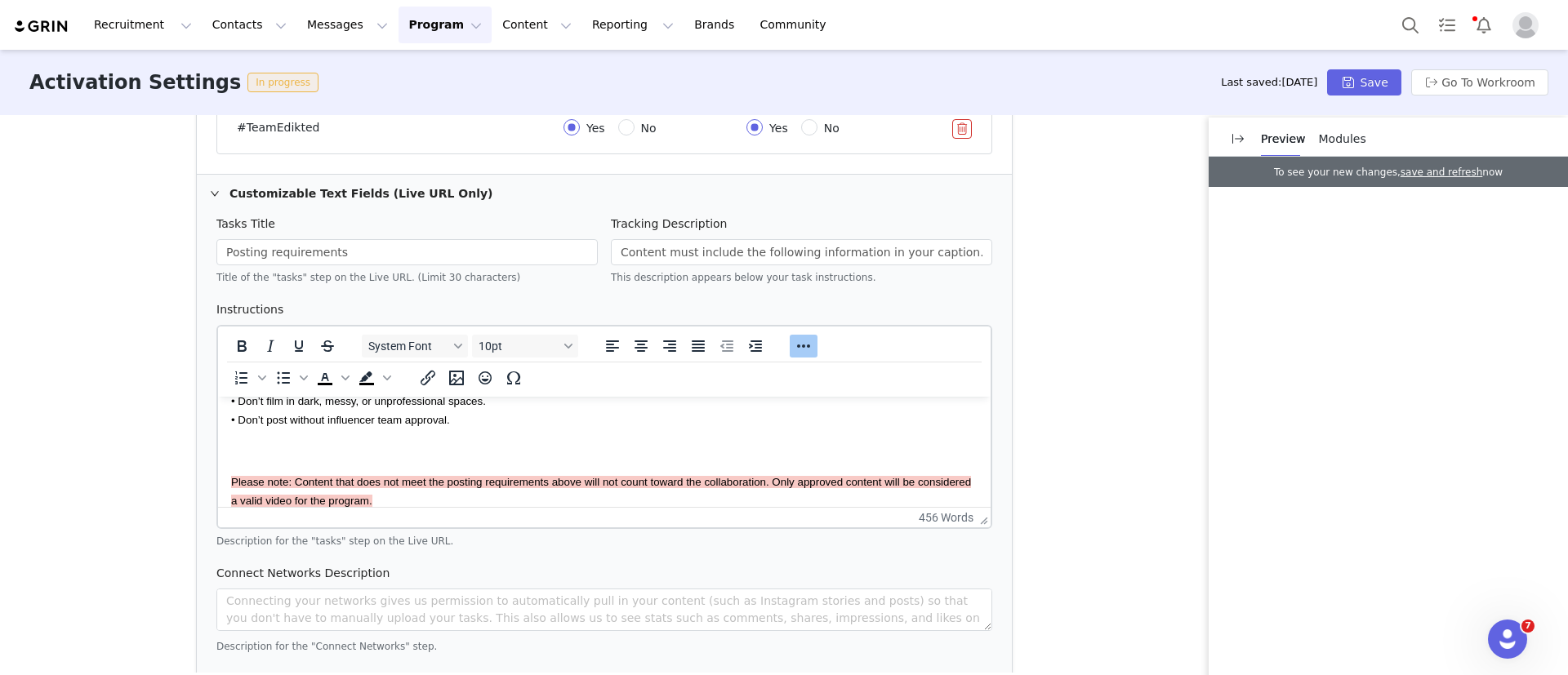
click at [308, 435] on div "Do’s • Be authentic — let your personality shine. • Speak positively about Edik…" at bounding box center [604, 282] width 746 height 458
click at [234, 448] on span "Please ensure that your content does not show any private or sensitive company …" at bounding box center [598, 451] width 733 height 12
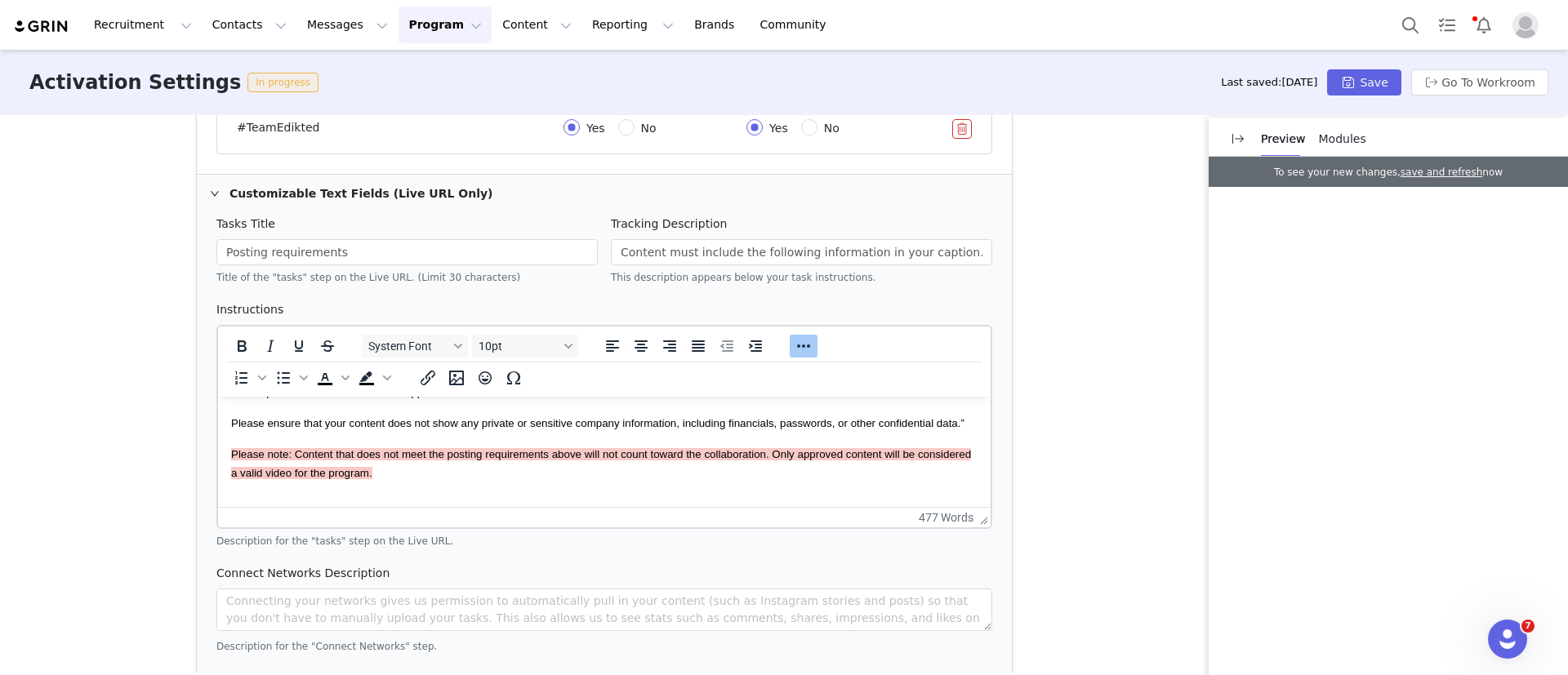
scroll to position [1347, 0]
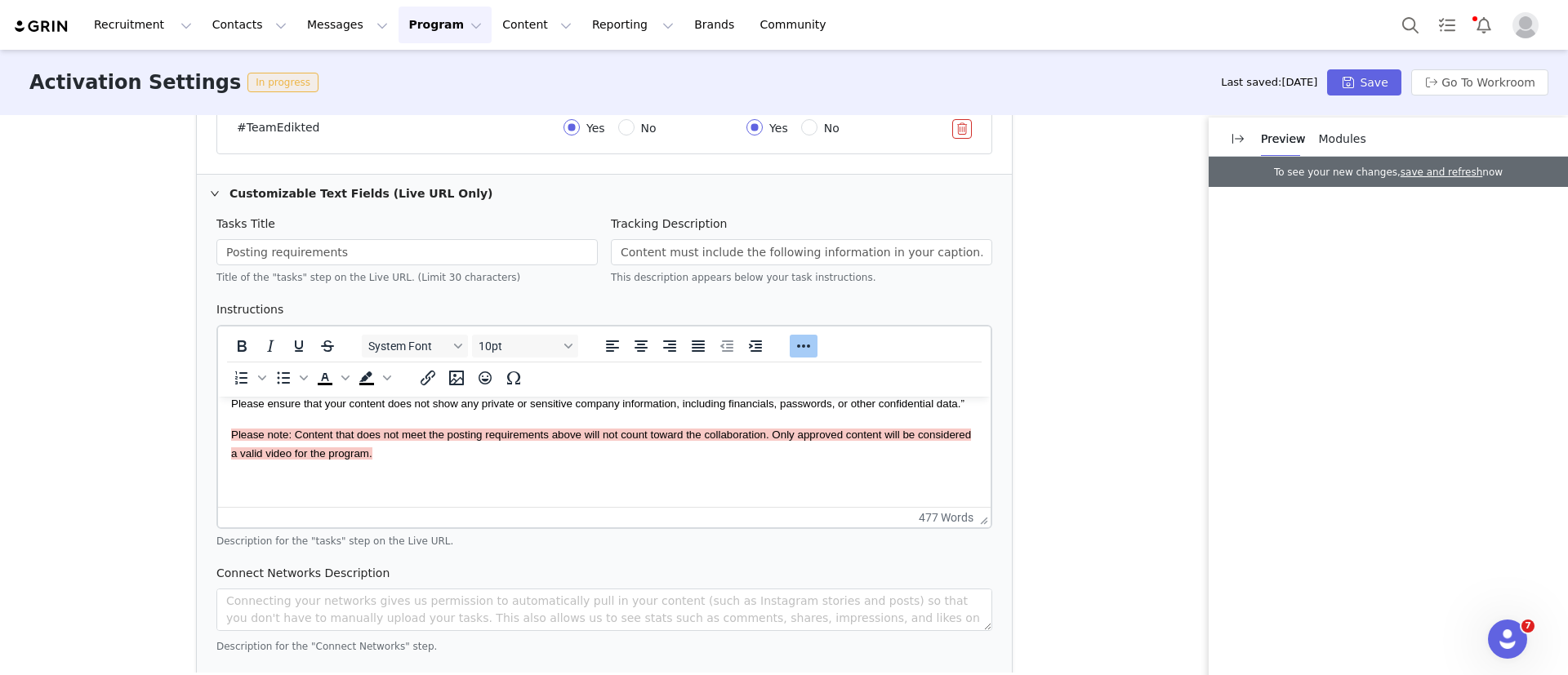
click at [249, 405] on span "Please ensure that your content does not show any private or sensitive company …" at bounding box center [598, 404] width 733 height 12
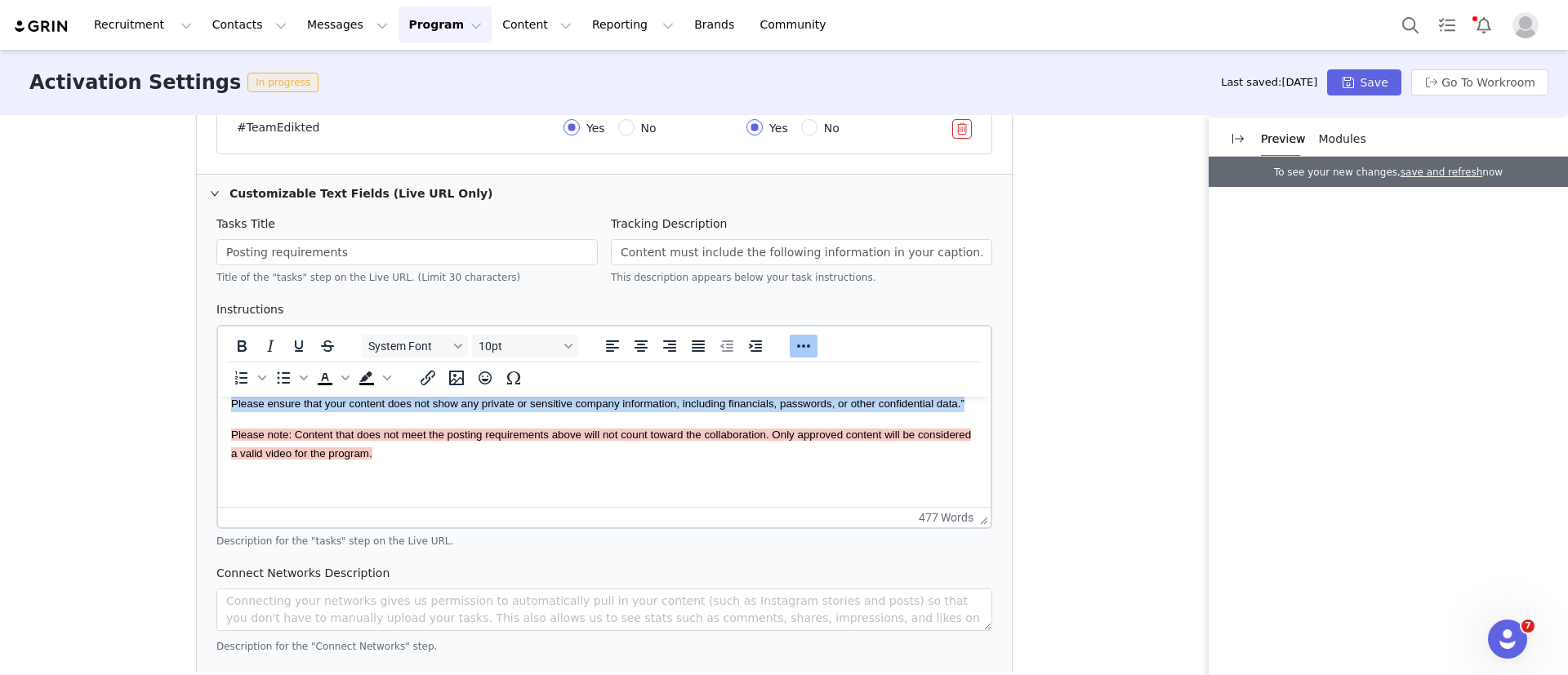
click at [249, 405] on span "Please ensure that your content does not show any private or sensitive company …" at bounding box center [598, 404] width 733 height 12
click at [278, 405] on p "Please ensure that your content does not show any private or sensitive company …" at bounding box center [604, 403] width 746 height 18
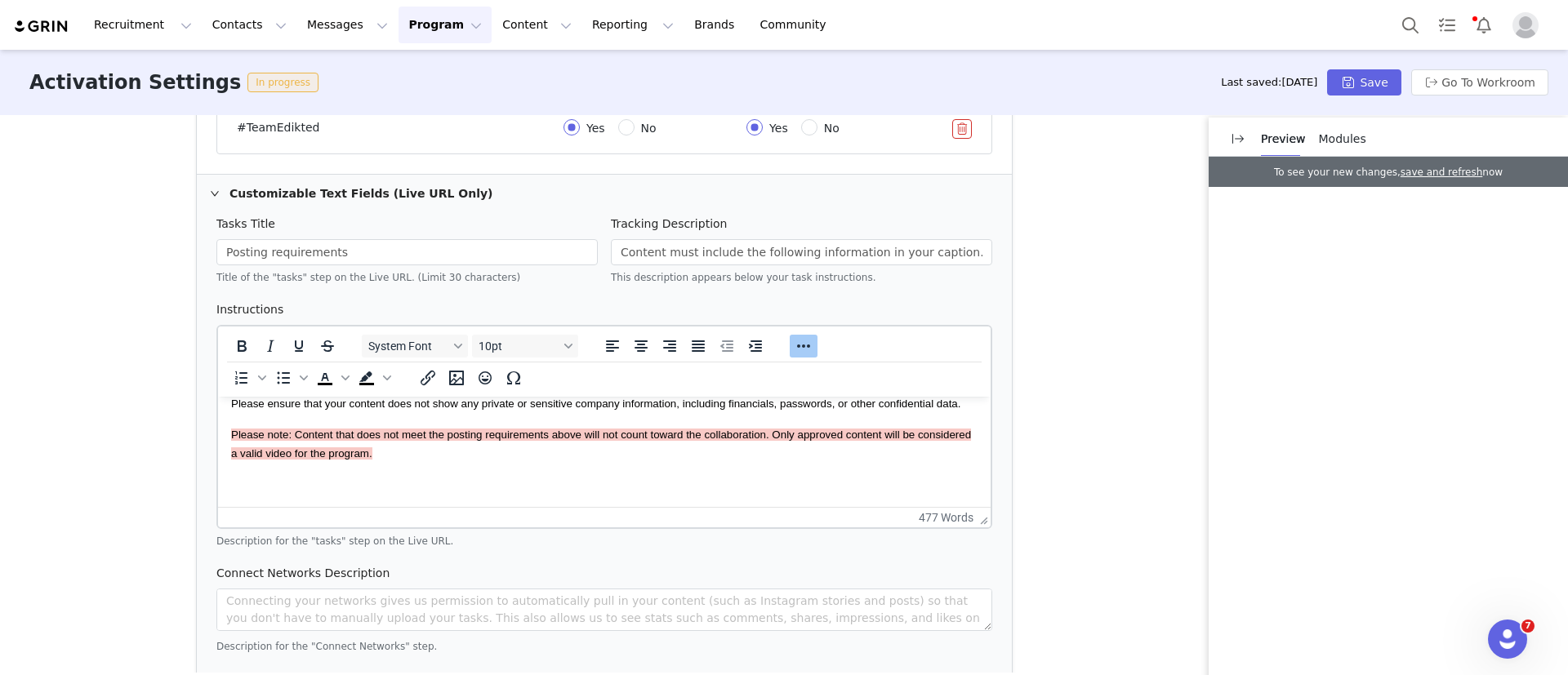
scroll to position [1327, 0]
click at [347, 401] on span "Please ensure that your content does not show any private or sensitive company …" at bounding box center [596, 405] width 730 height 12
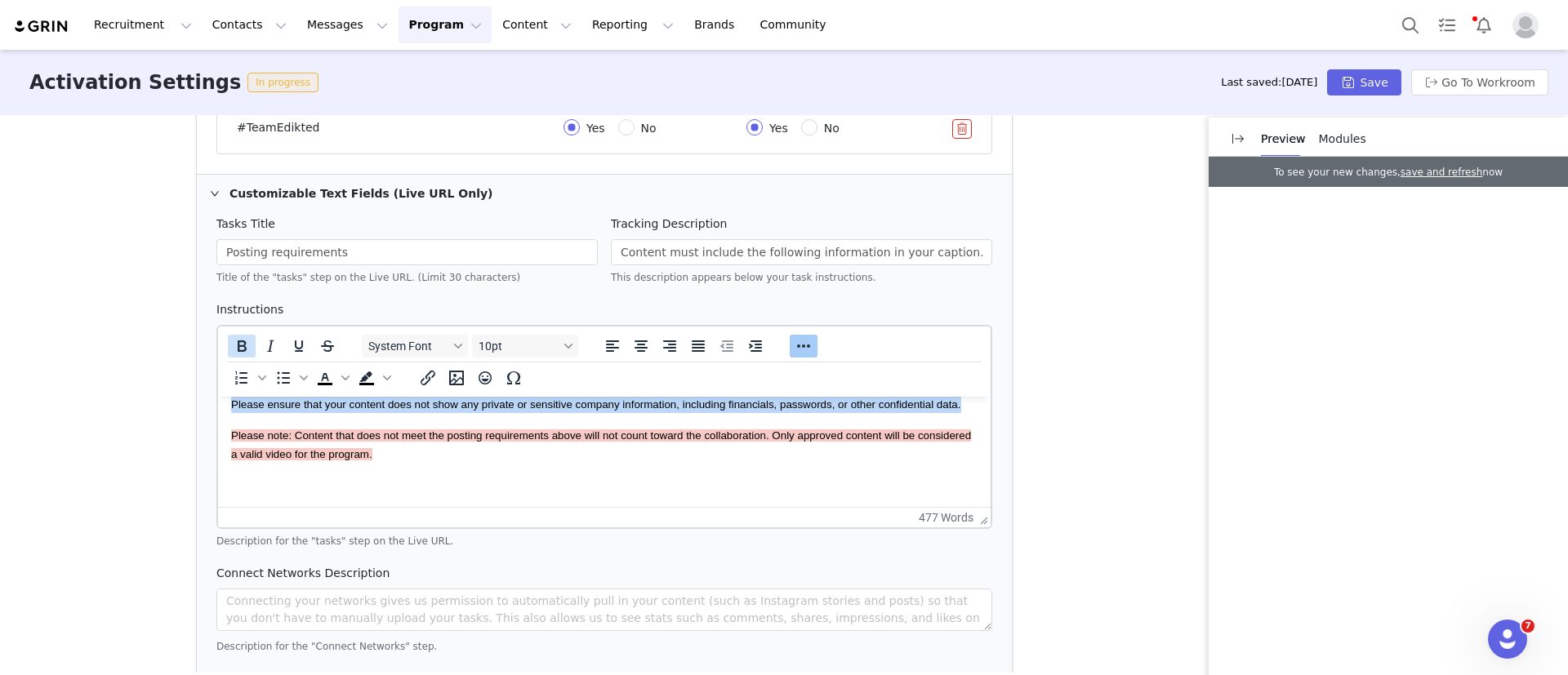
click at [235, 339] on icon "Bold" at bounding box center [242, 346] width 20 height 20
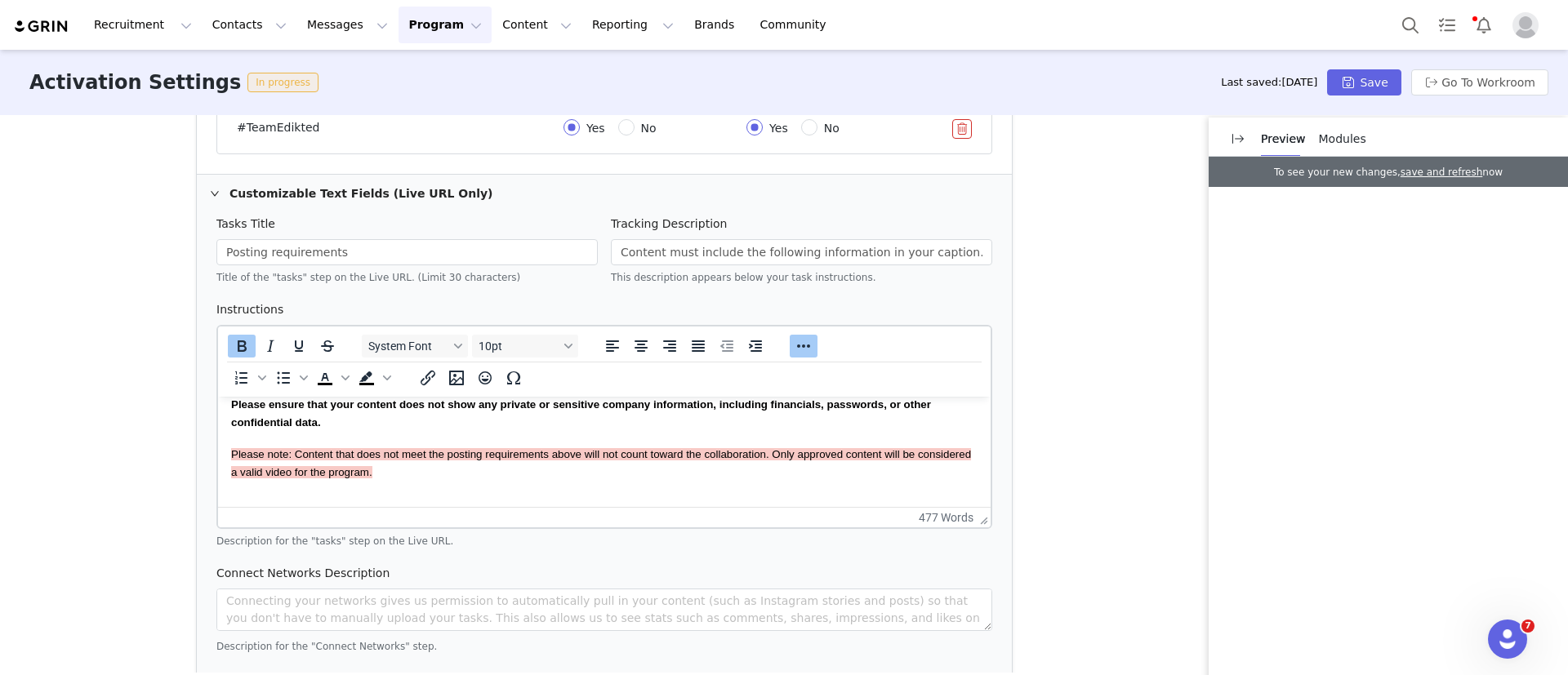
click at [720, 445] on p "Please note: Content that does not meet the posting requirements above will not…" at bounding box center [604, 464] width 746 height 36
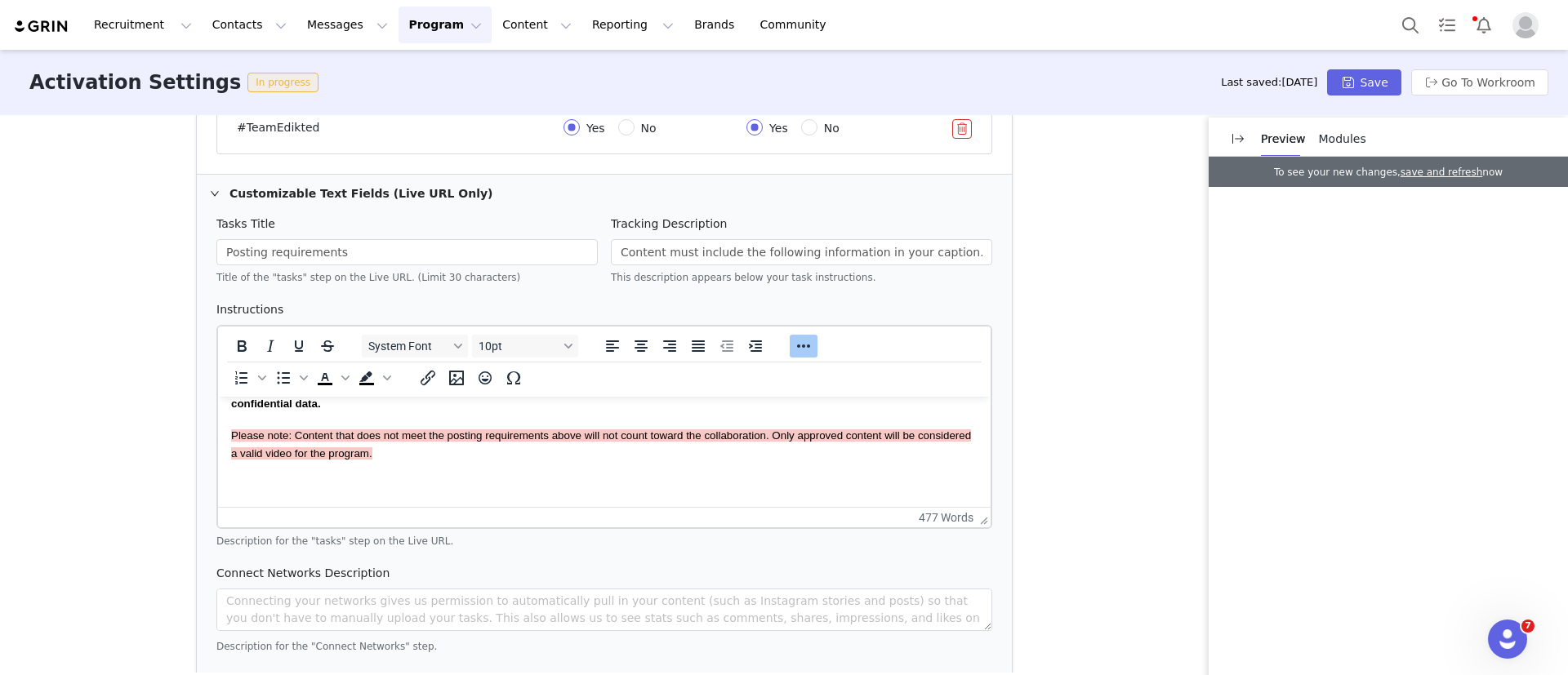
scroll to position [1224, 0]
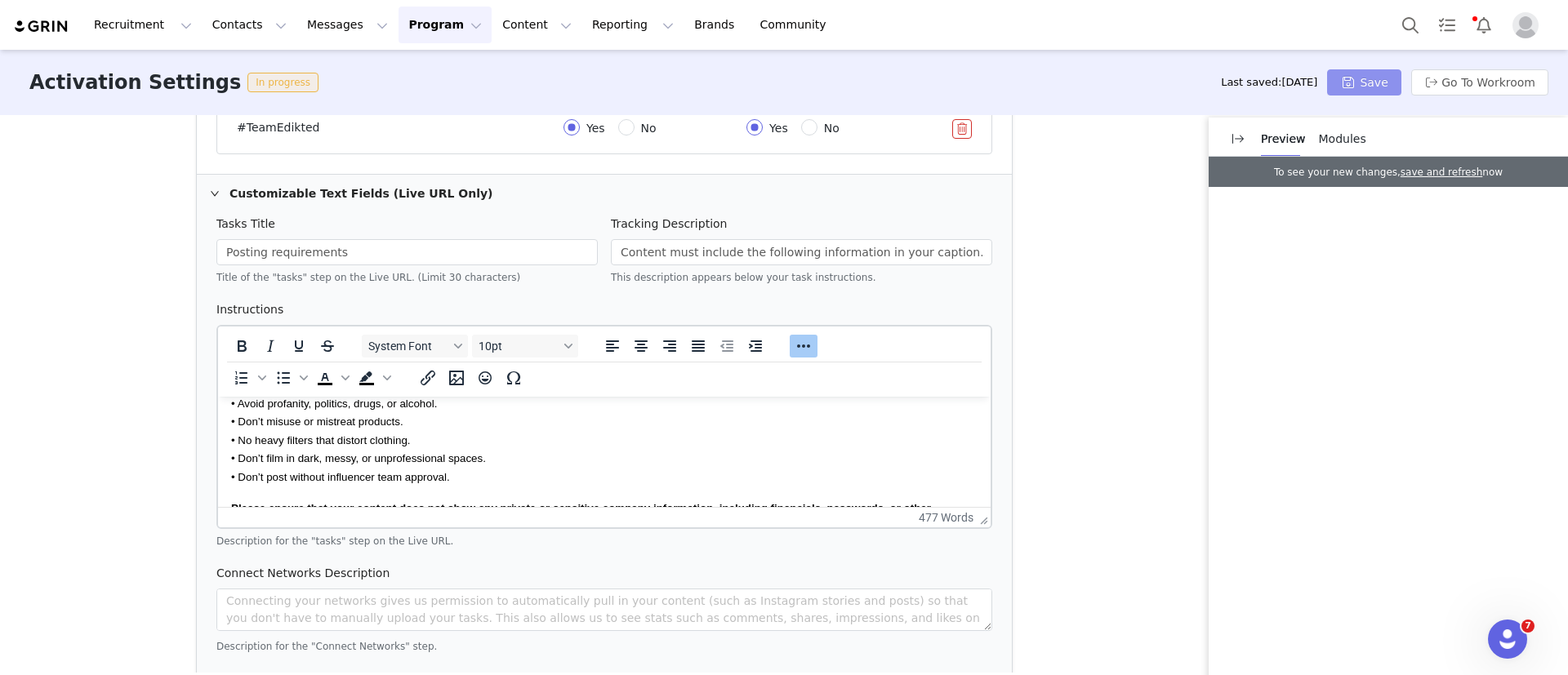
click at [1386, 80] on button "Save" at bounding box center [1363, 82] width 74 height 26
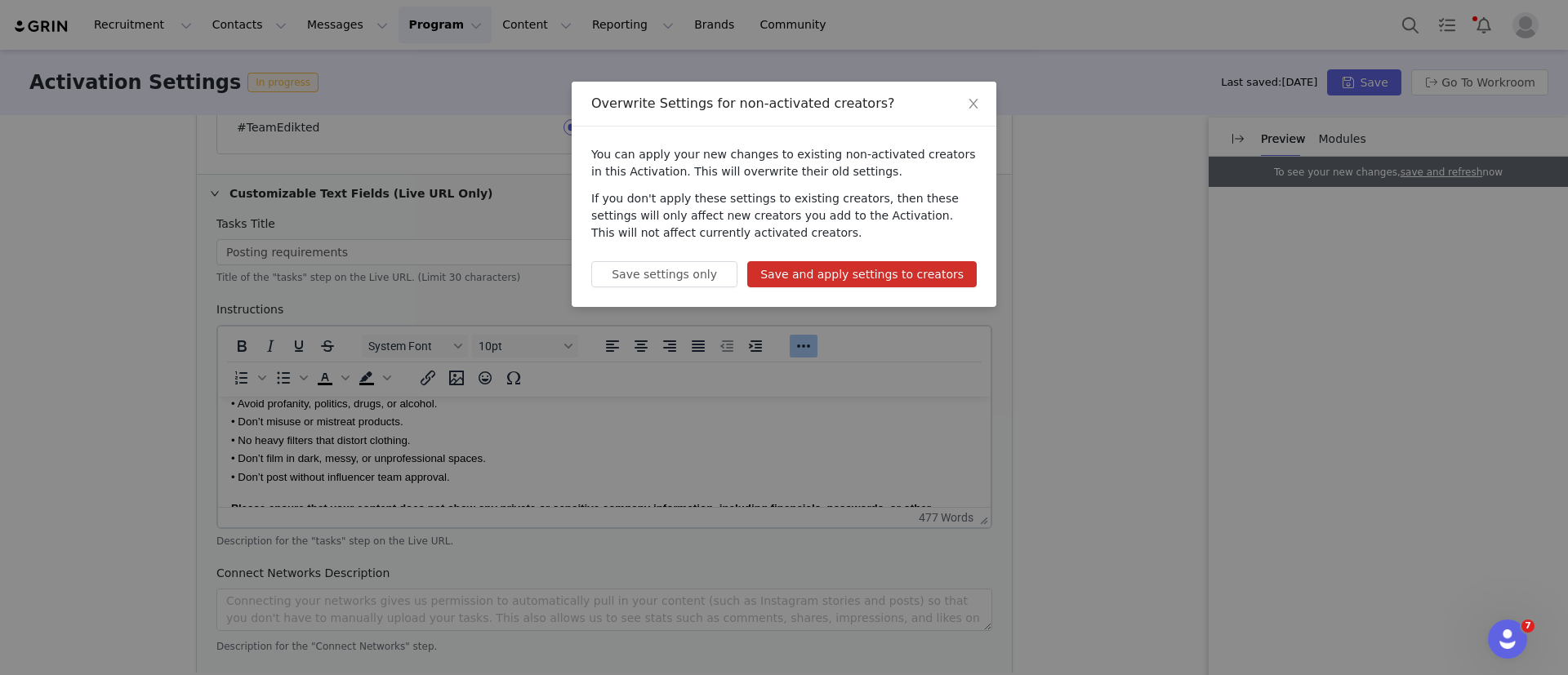
click at [891, 267] on button "Save and apply settings to creators" at bounding box center [862, 275] width 230 height 26
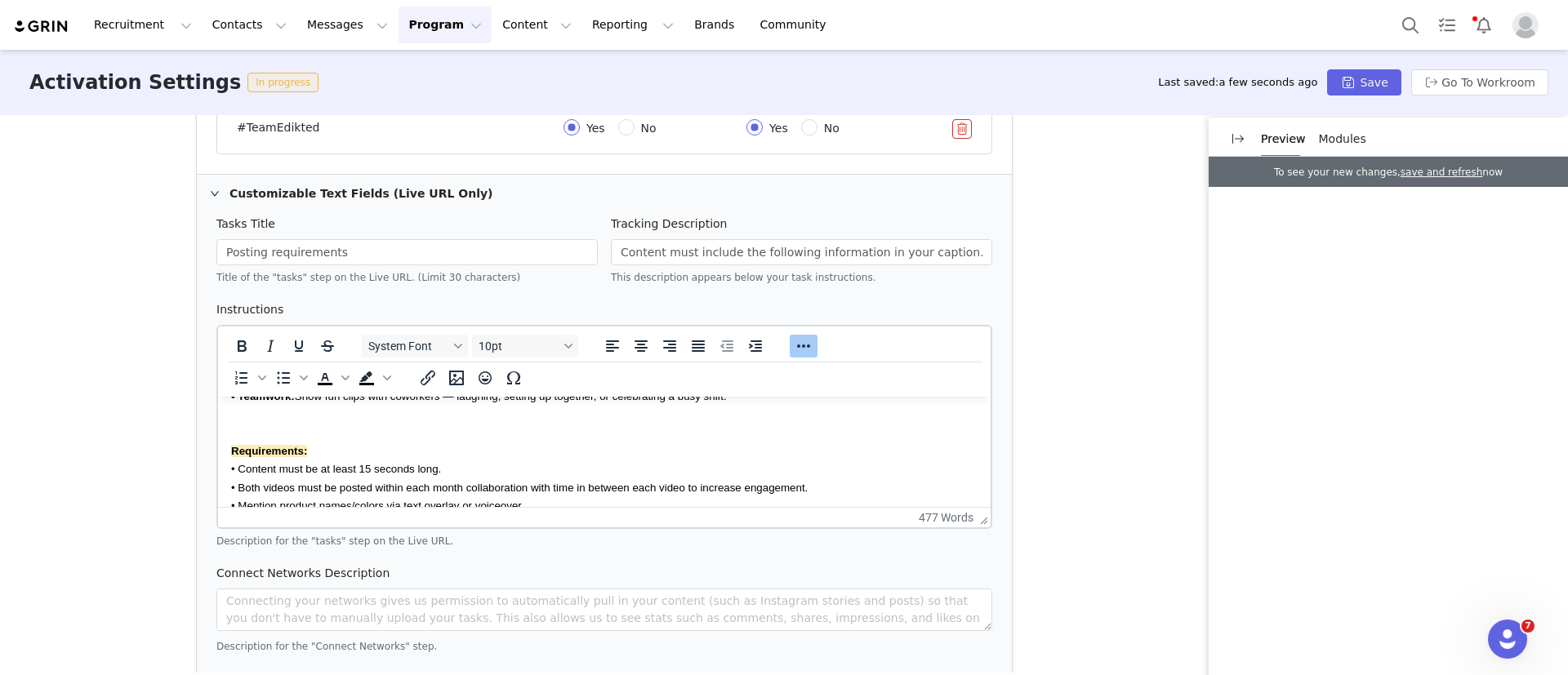
scroll to position [489, 0]
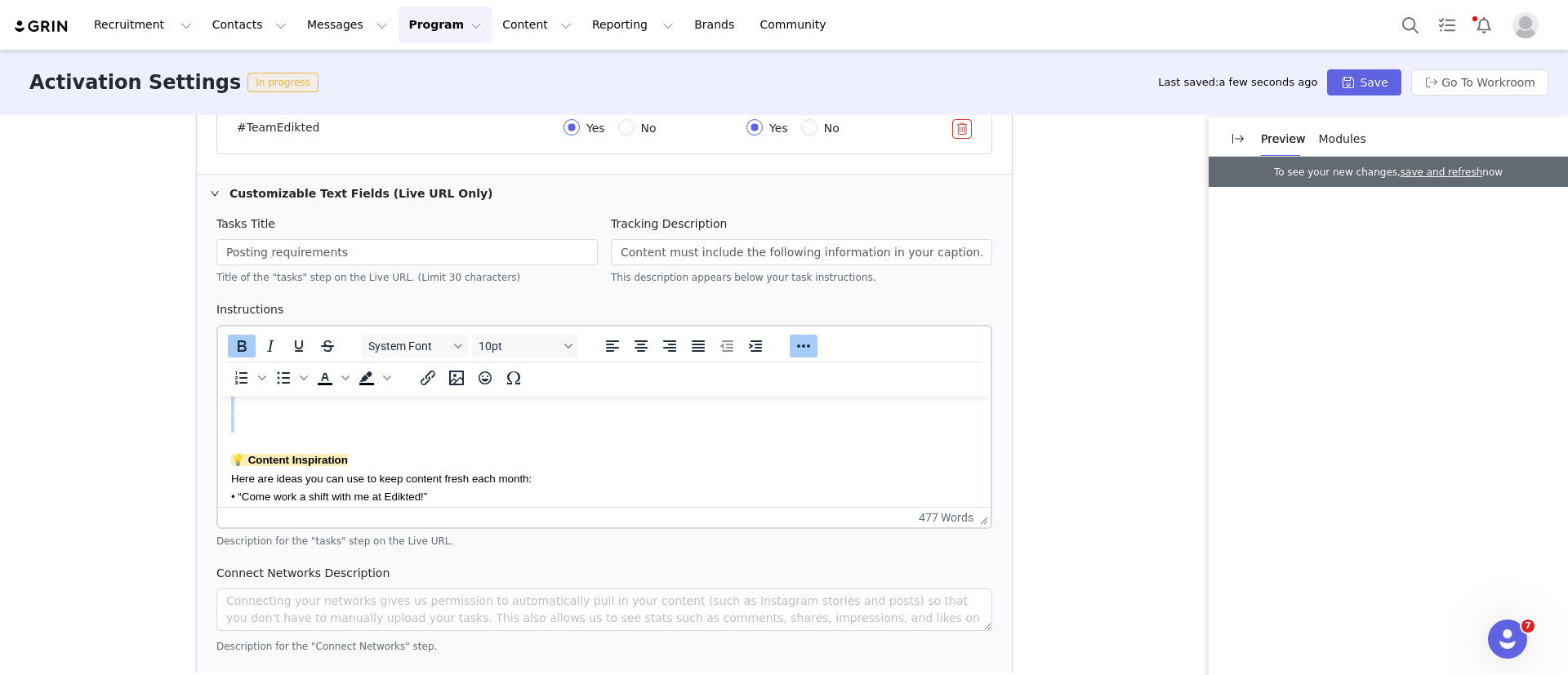
drag, startPoint x: 231, startPoint y: 421, endPoint x: 758, endPoint y: 412, distance: 527.1
click at [758, 412] on body "Collaboration Goal This program is all about showcasing Edikted through you—our…" at bounding box center [604, 516] width 746 height 1428
copy body "Requirements: • Content must be at least 15 seconds long. • Both videos must be…"
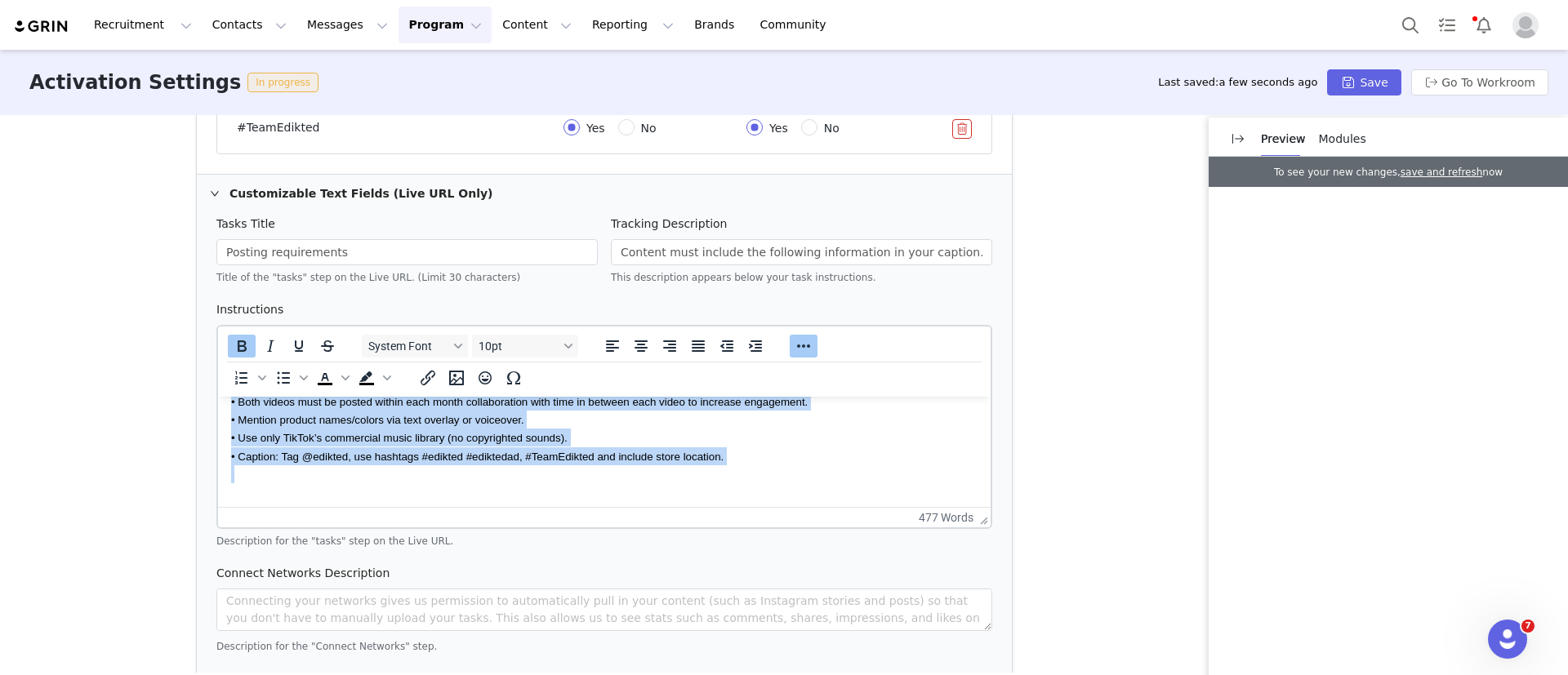
scroll to position [488, 0]
